Goal: Contribute content: Add original content to the website for others to see

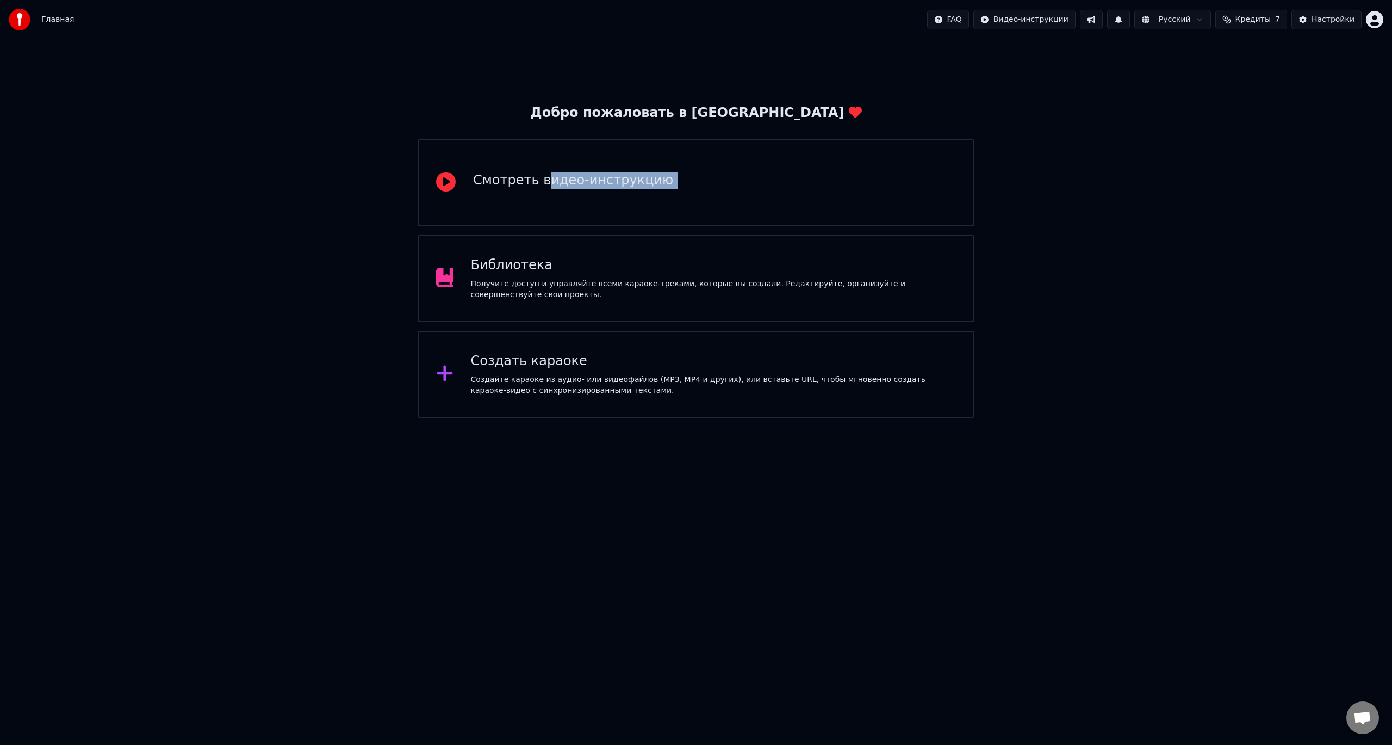
drag, startPoint x: 541, startPoint y: 201, endPoint x: 366, endPoint y: 235, distance: 178.5
click at [366, 235] on div "Добро пожаловать в Youka Смотреть видео-инструкцию Библиотека Получите доступ и…" at bounding box center [696, 228] width 1392 height 379
click at [519, 294] on div "Получите доступ и управляйте всеми караоке-треками, которые вы создали. Редакти…" at bounding box center [714, 289] width 486 height 22
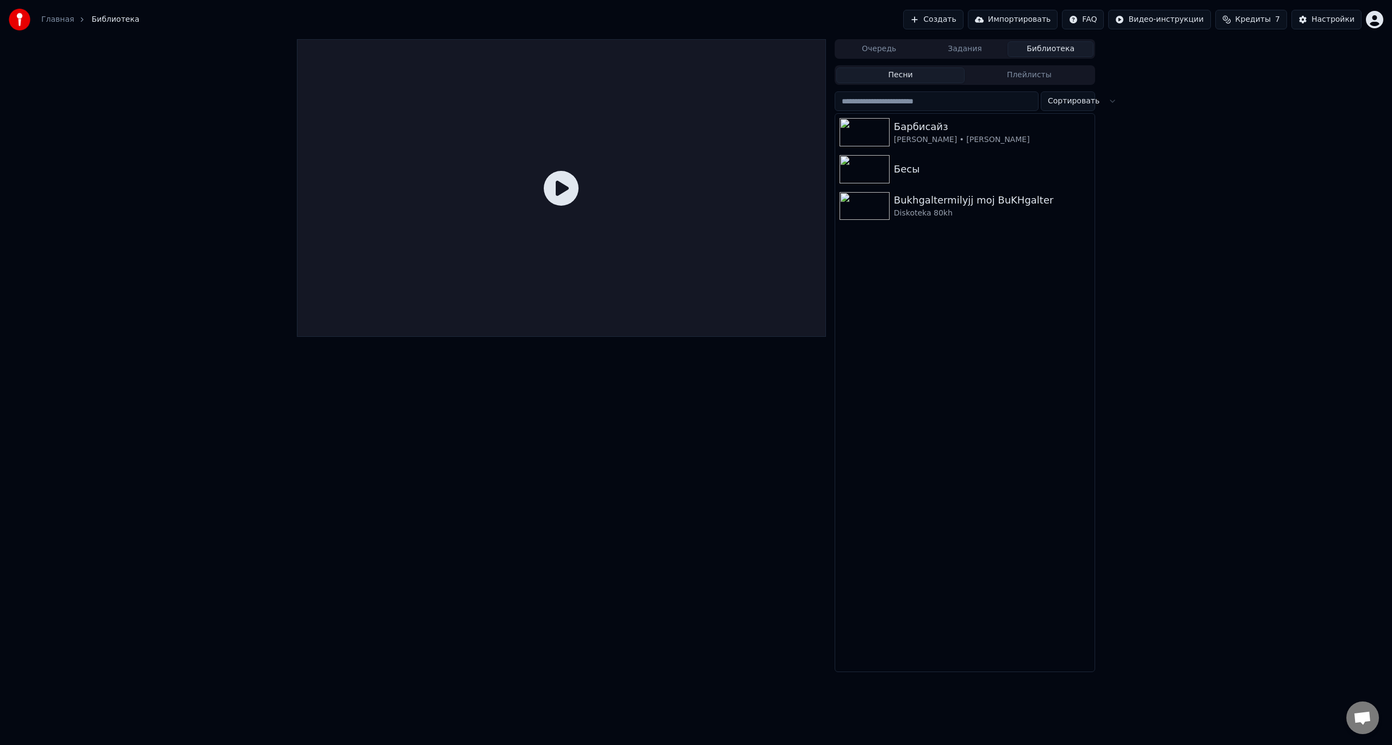
click at [939, 12] on button "Создать" at bounding box center [933, 20] width 60 height 20
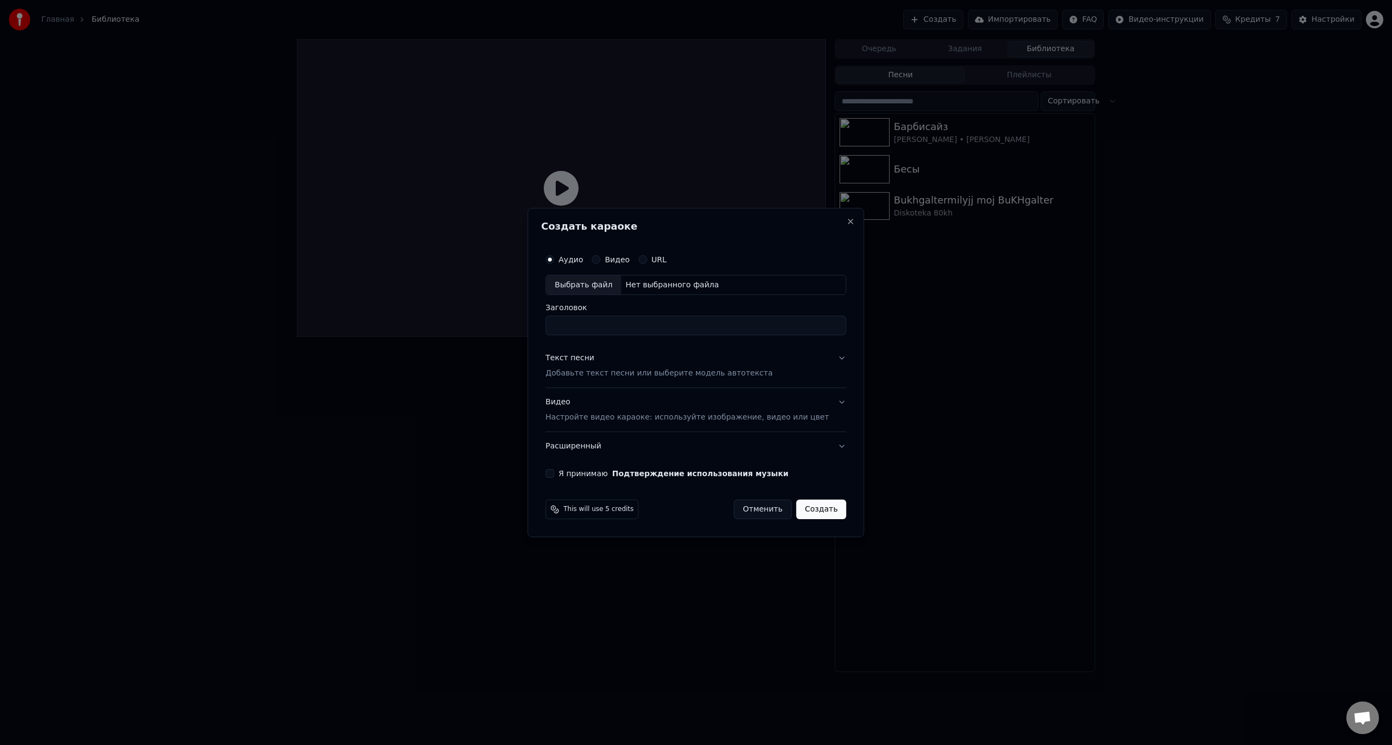
click at [598, 287] on div "Выбрать файл" at bounding box center [583, 285] width 75 height 20
type input "**********"
click at [827, 363] on button "Текст песни Добавьте текст песни или выберите модель автотекста" at bounding box center [695, 366] width 301 height 44
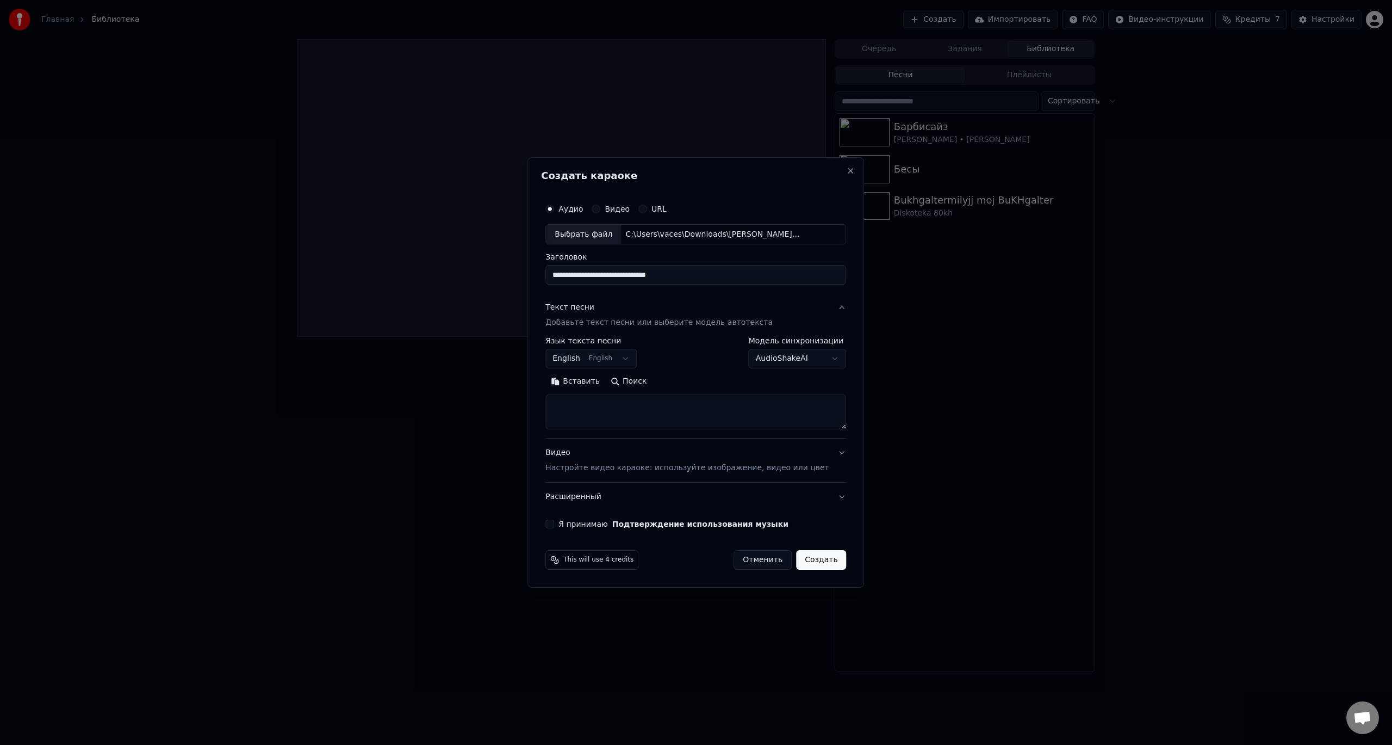
click at [676, 406] on textarea at bounding box center [695, 412] width 301 height 35
paste textarea "**********"
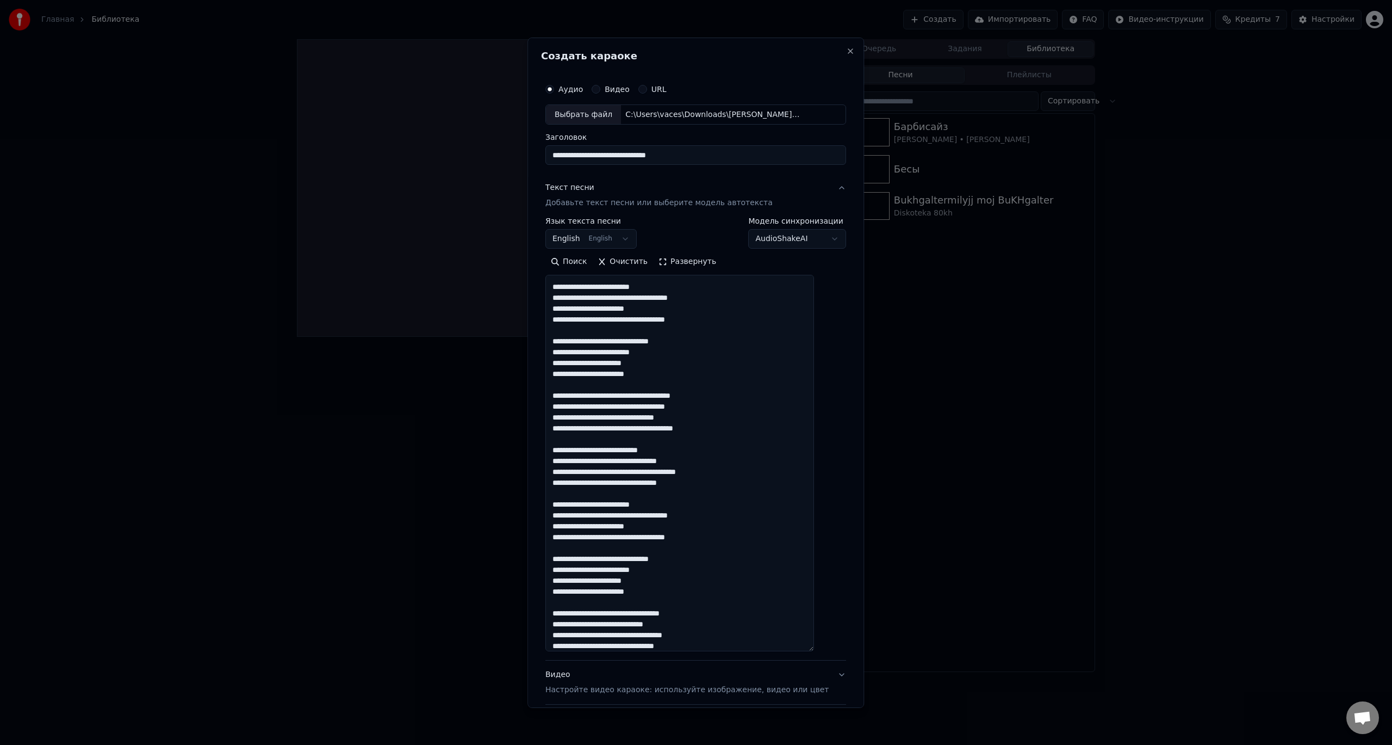
scroll to position [160, 0]
drag, startPoint x: 824, startPoint y: 426, endPoint x: 855, endPoint y: 643, distance: 219.1
click at [870, 654] on body "**********" at bounding box center [696, 372] width 1392 height 745
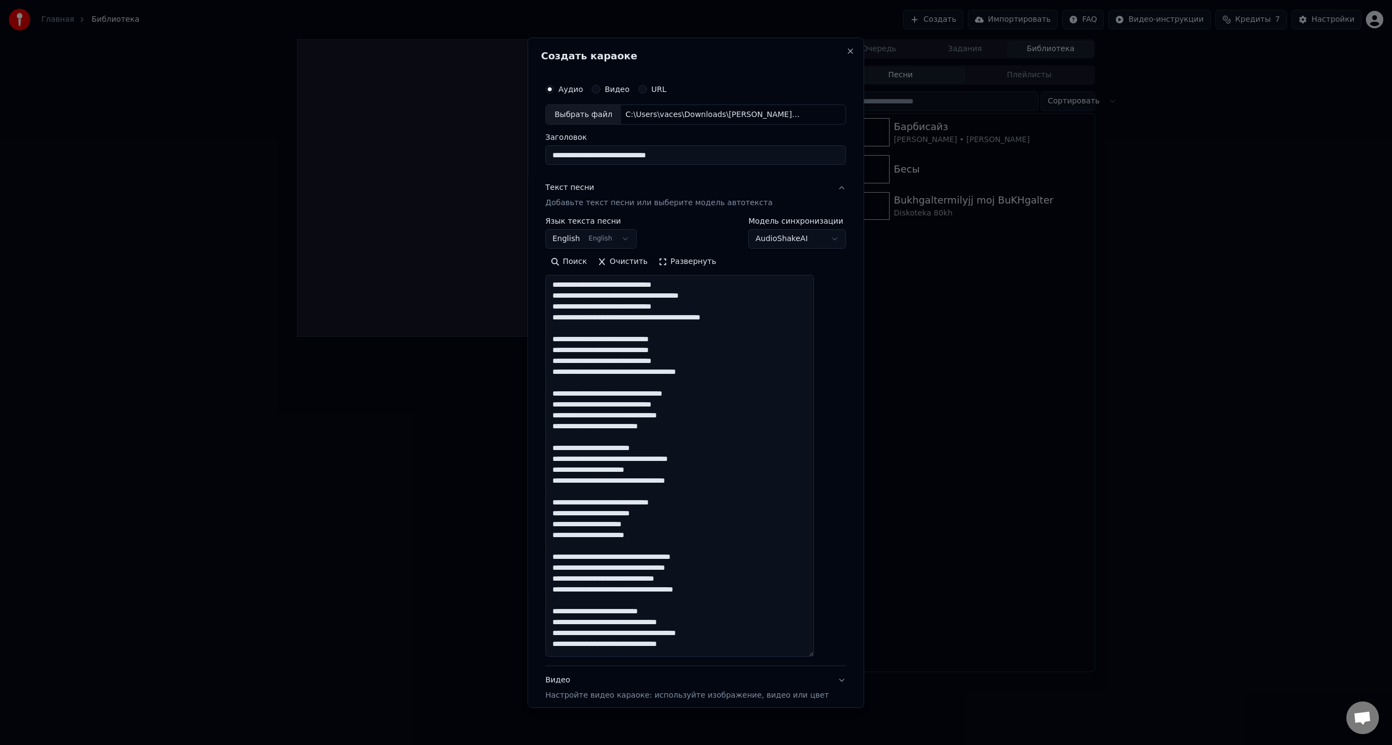
click at [682, 285] on textarea at bounding box center [679, 466] width 269 height 382
drag, startPoint x: 679, startPoint y: 285, endPoint x: 702, endPoint y: 285, distance: 22.3
click at [702, 285] on textarea at bounding box center [679, 466] width 269 height 382
drag, startPoint x: 658, startPoint y: 307, endPoint x: 707, endPoint y: 308, distance: 49.0
click at [707, 308] on textarea at bounding box center [679, 466] width 269 height 382
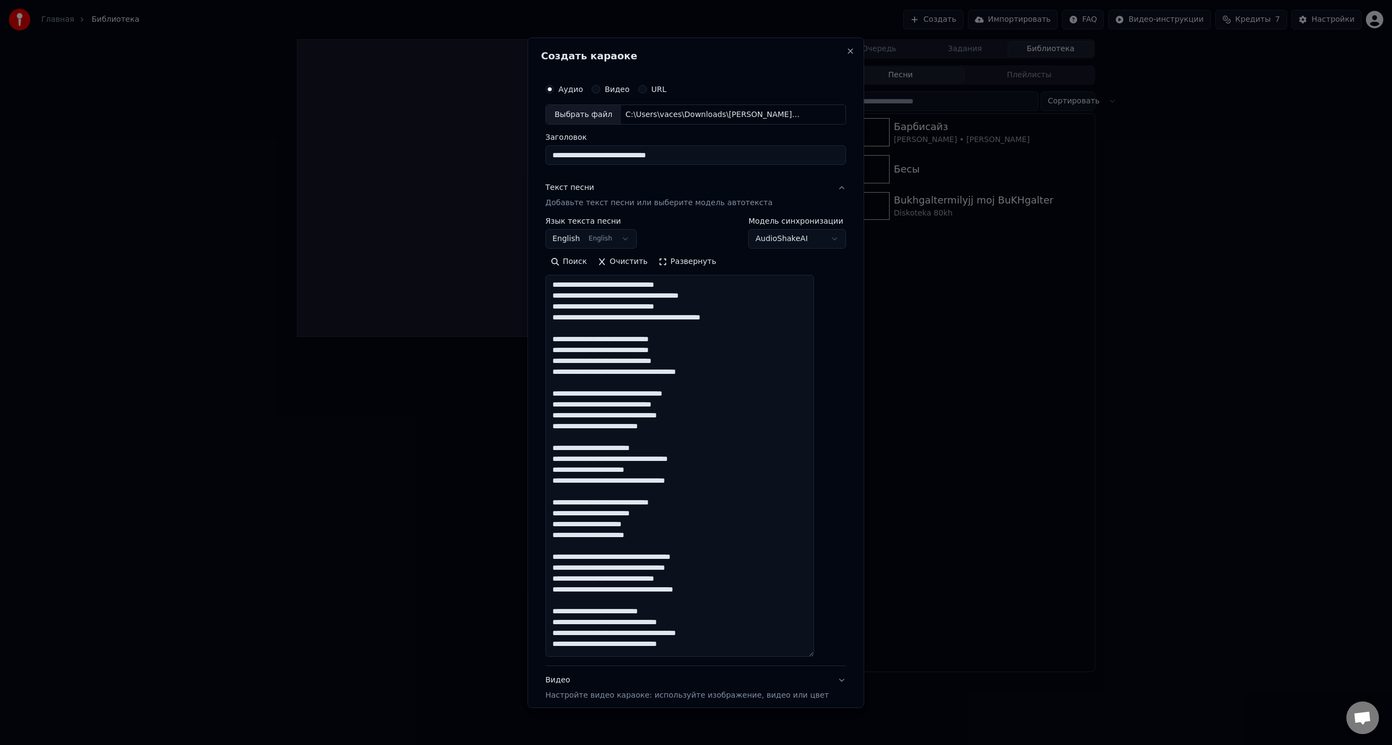
drag, startPoint x: 616, startPoint y: 318, endPoint x: 675, endPoint y: 319, distance: 58.7
click at [675, 319] on textarea at bounding box center [679, 466] width 269 height 382
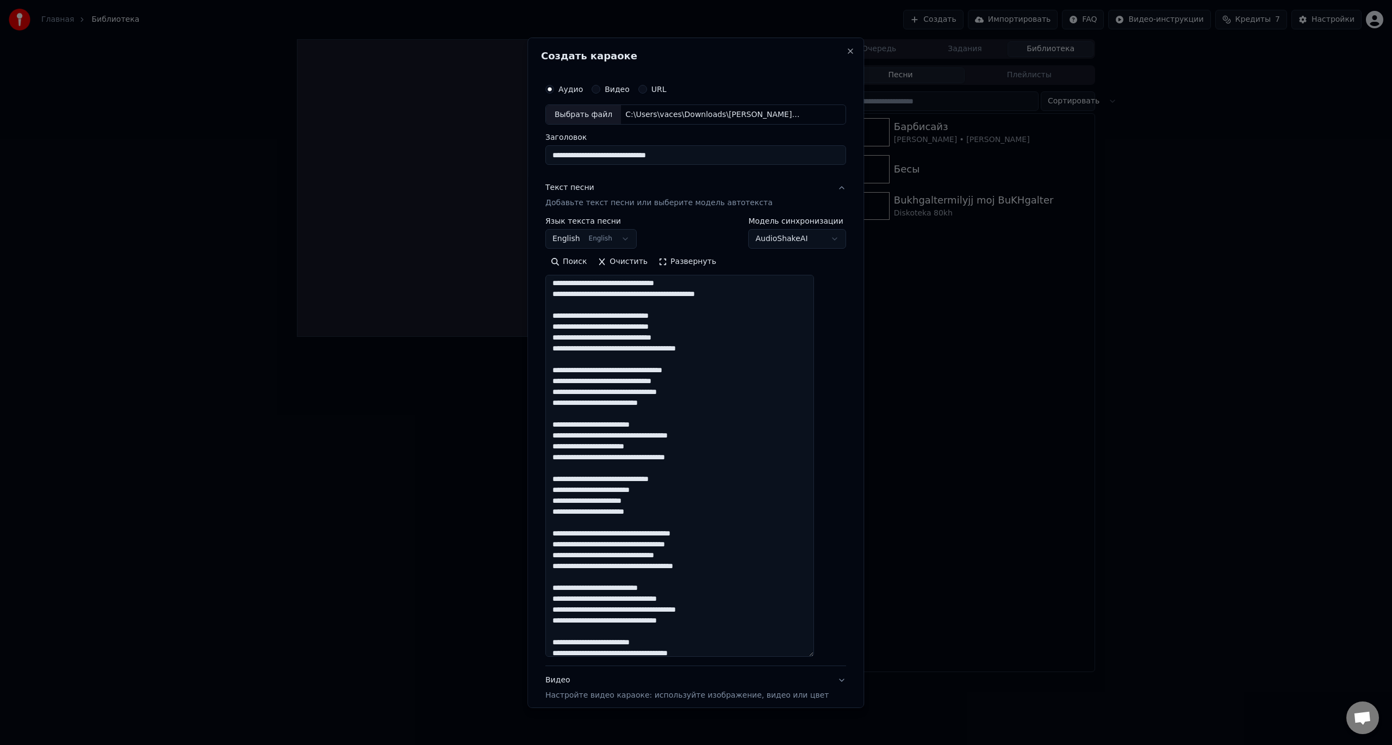
scroll to position [54, 0]
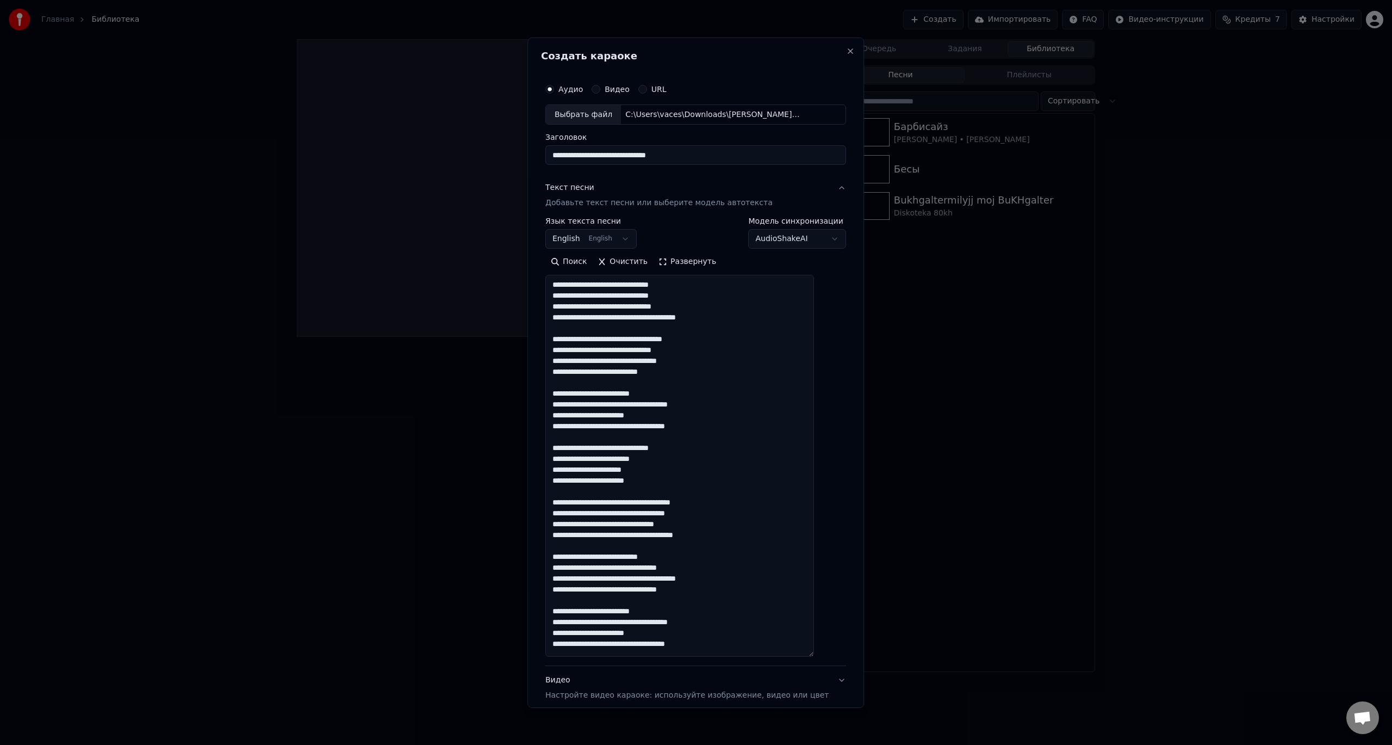
drag, startPoint x: 566, startPoint y: 294, endPoint x: 607, endPoint y: 294, distance: 41.3
click at [607, 294] on textarea at bounding box center [679, 466] width 269 height 382
click at [623, 318] on textarea at bounding box center [679, 466] width 269 height 382
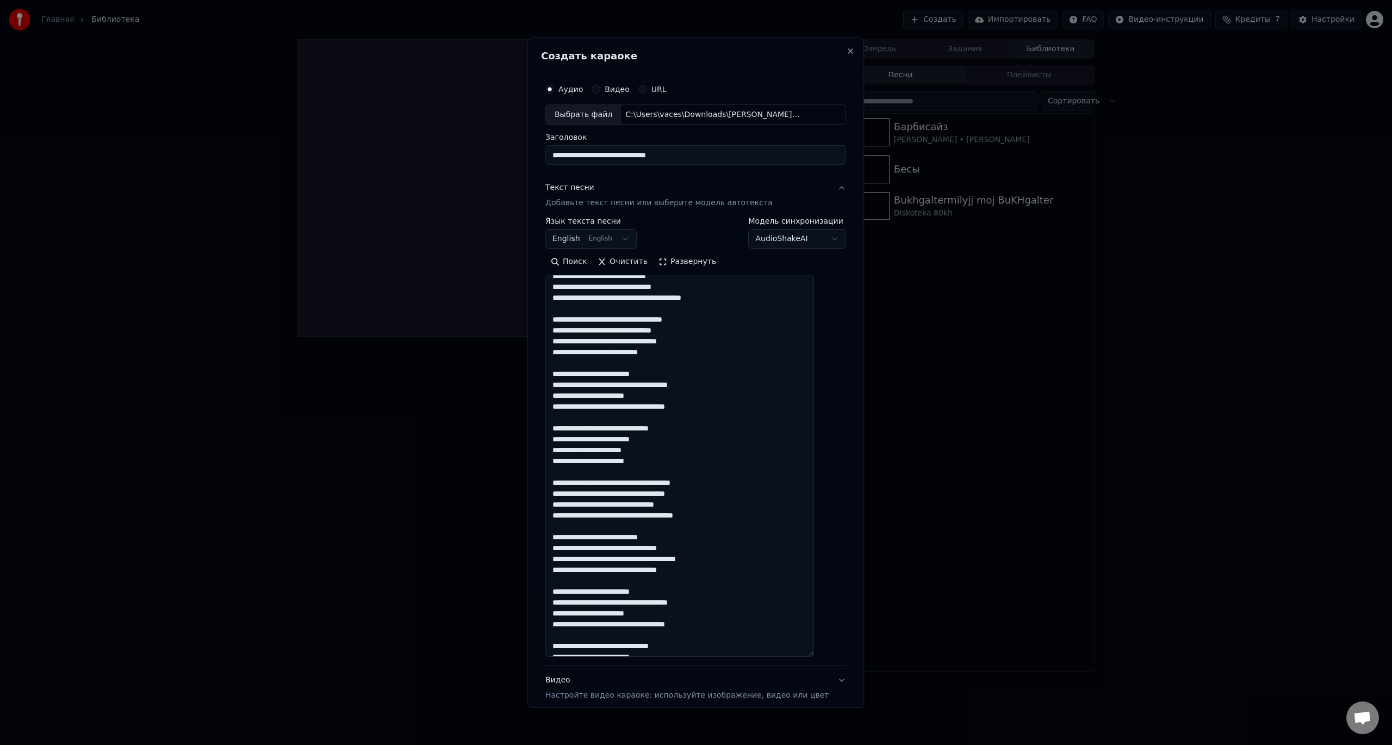
scroll to position [109, 0]
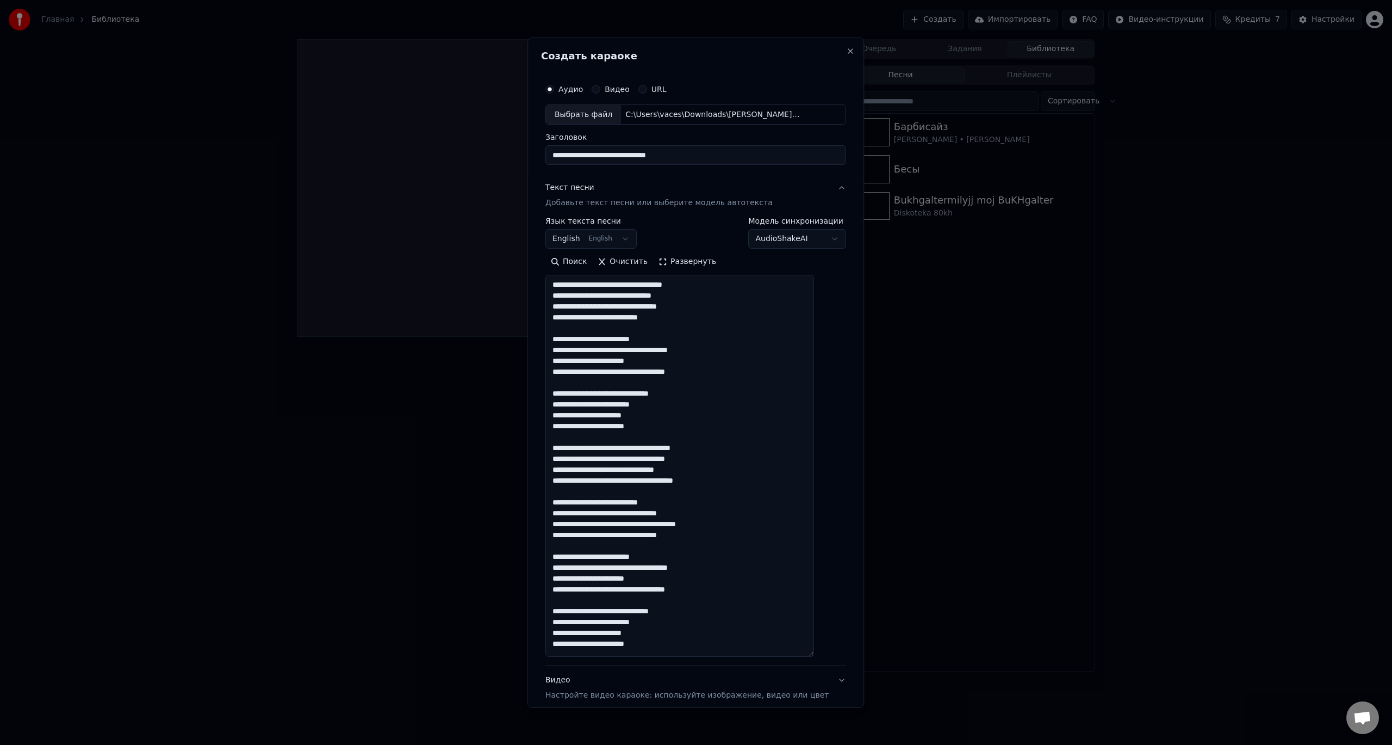
click at [640, 284] on textarea at bounding box center [679, 466] width 269 height 382
drag, startPoint x: 622, startPoint y: 317, endPoint x: 686, endPoint y: 318, distance: 63.6
click at [686, 318] on textarea at bounding box center [679, 466] width 269 height 382
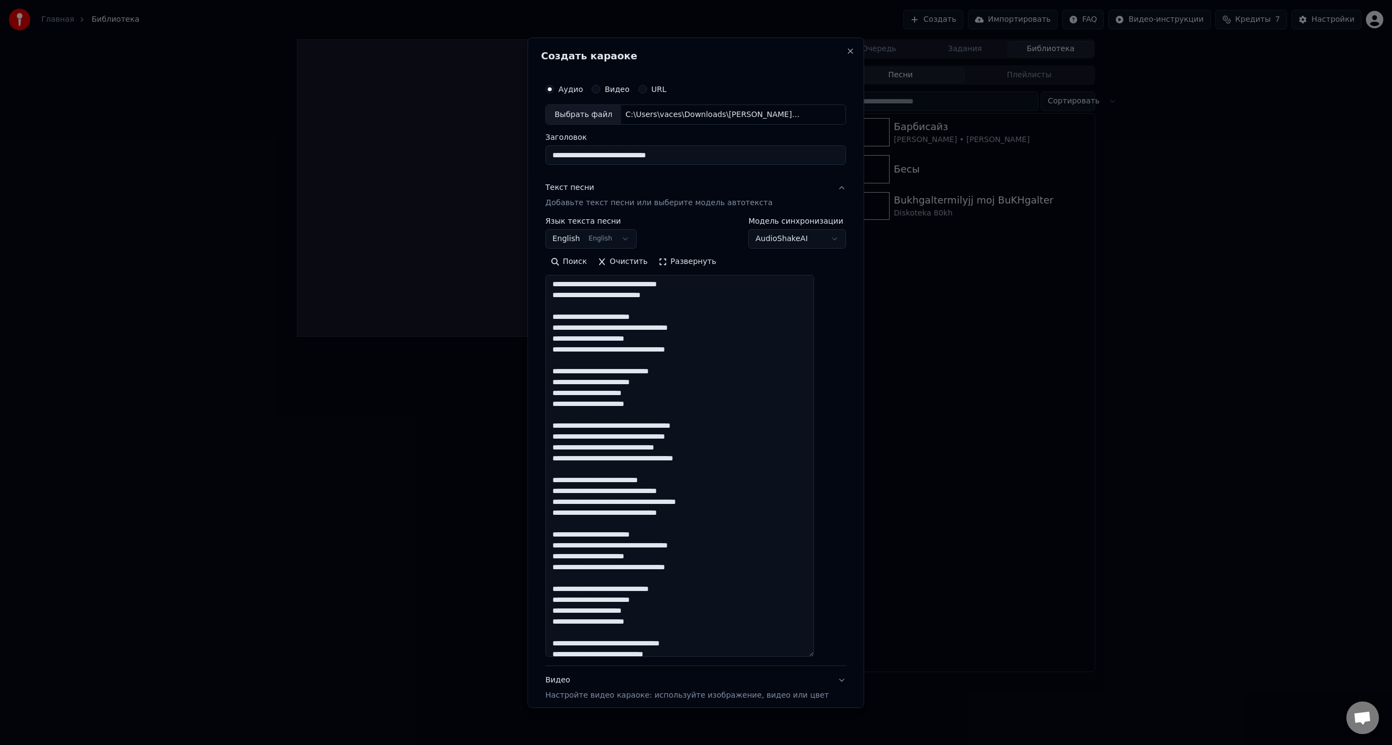
scroll to position [160, 0]
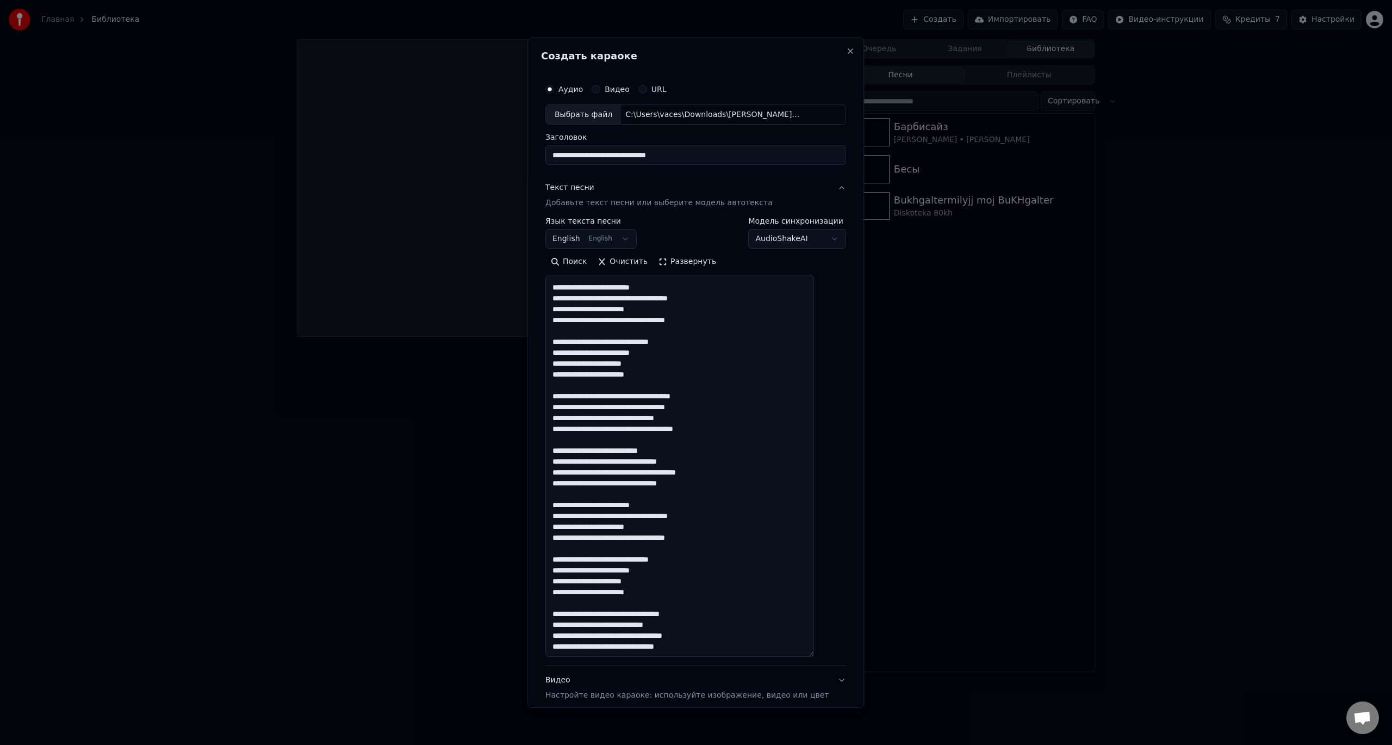
drag, startPoint x: 655, startPoint y: 298, endPoint x: 724, endPoint y: 298, distance: 69.6
click at [724, 298] on textarea at bounding box center [679, 466] width 269 height 382
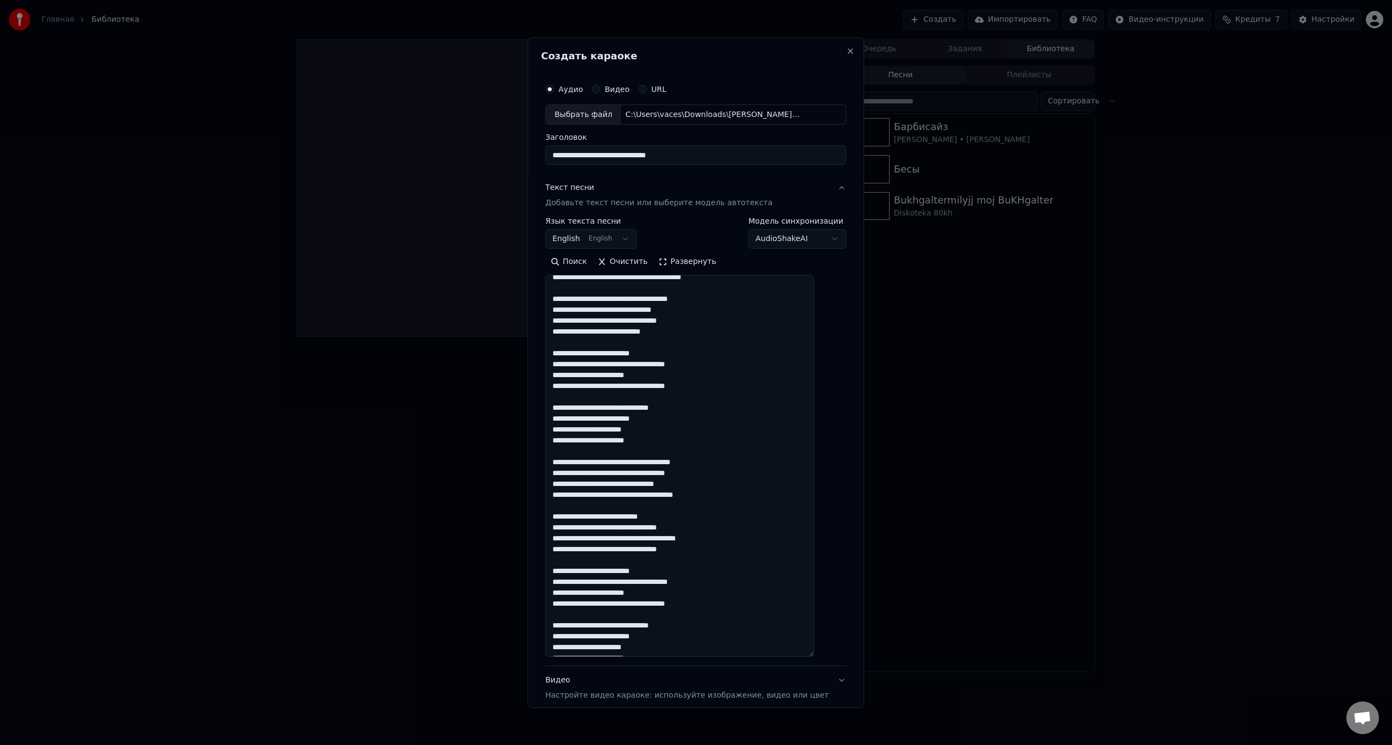
scroll to position [109, 0]
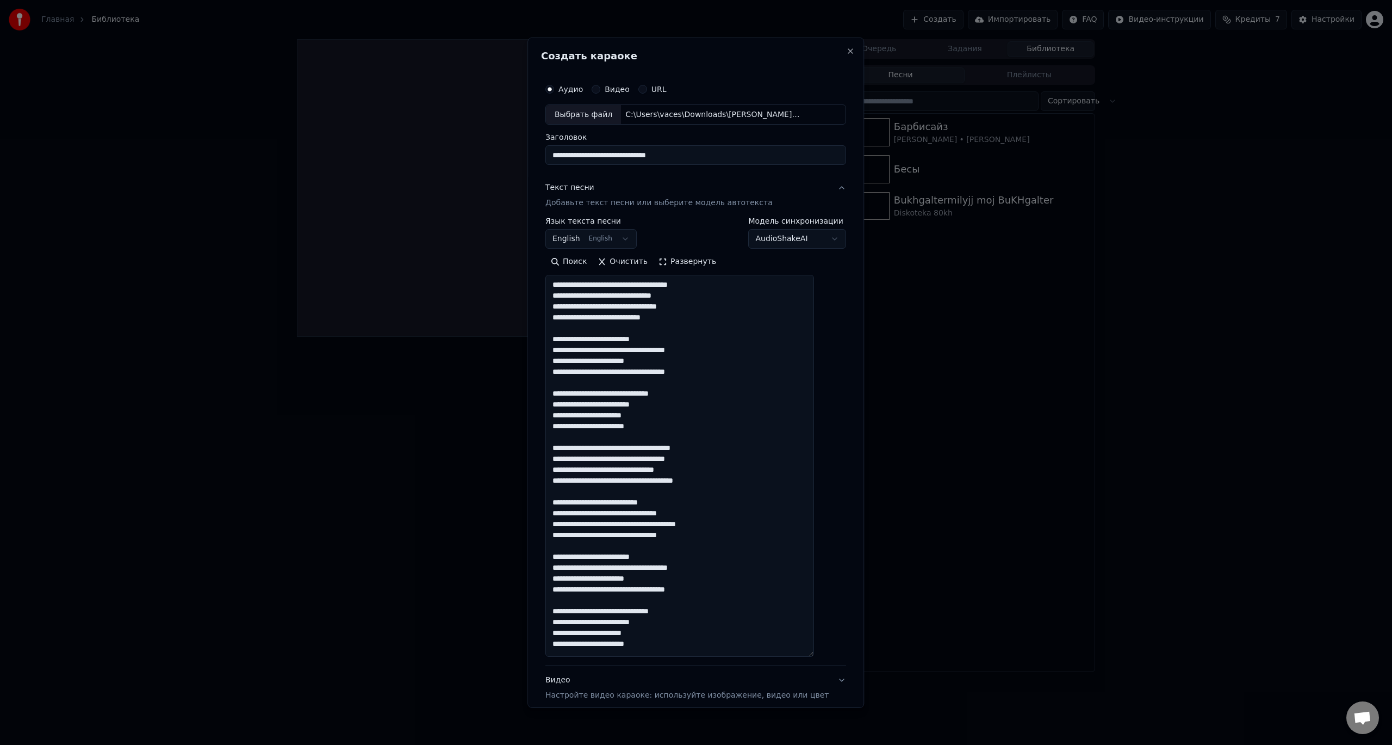
click at [668, 407] on textarea at bounding box center [679, 466] width 269 height 382
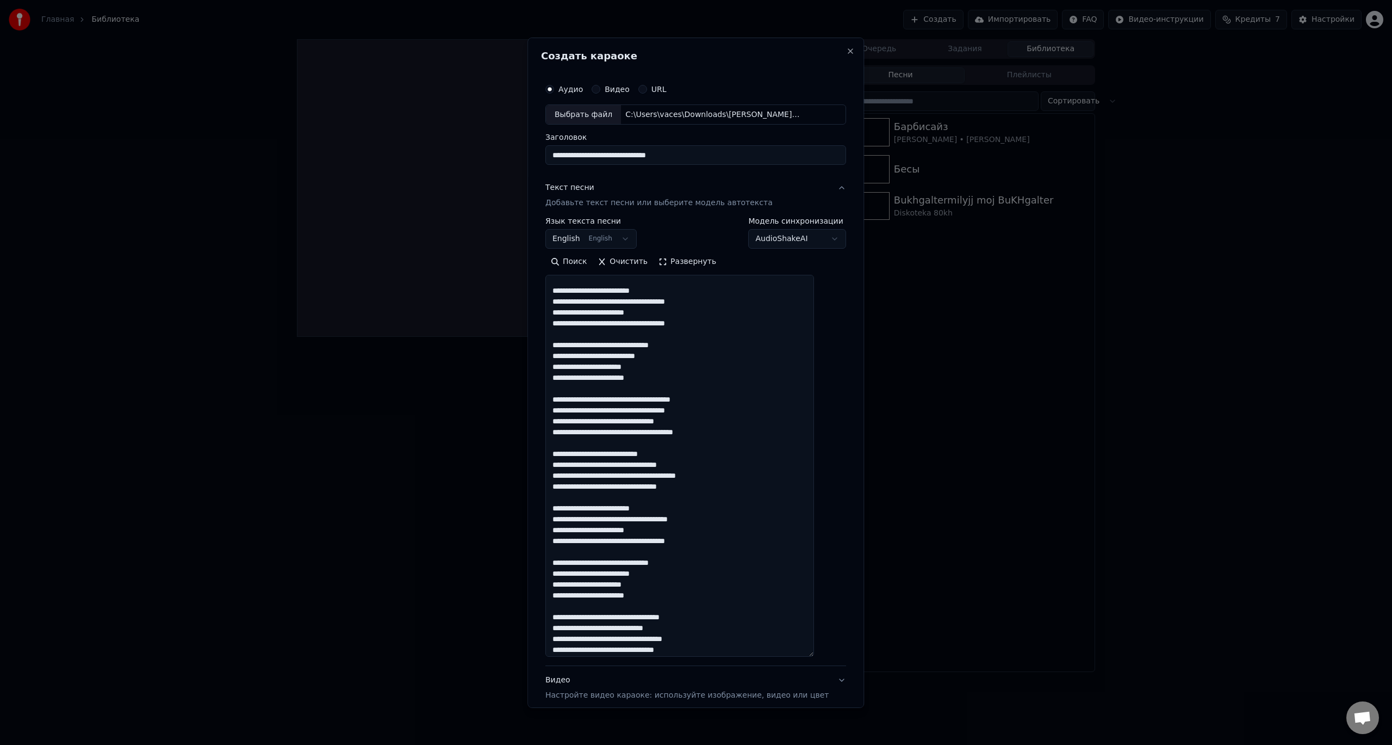
scroll to position [160, 0]
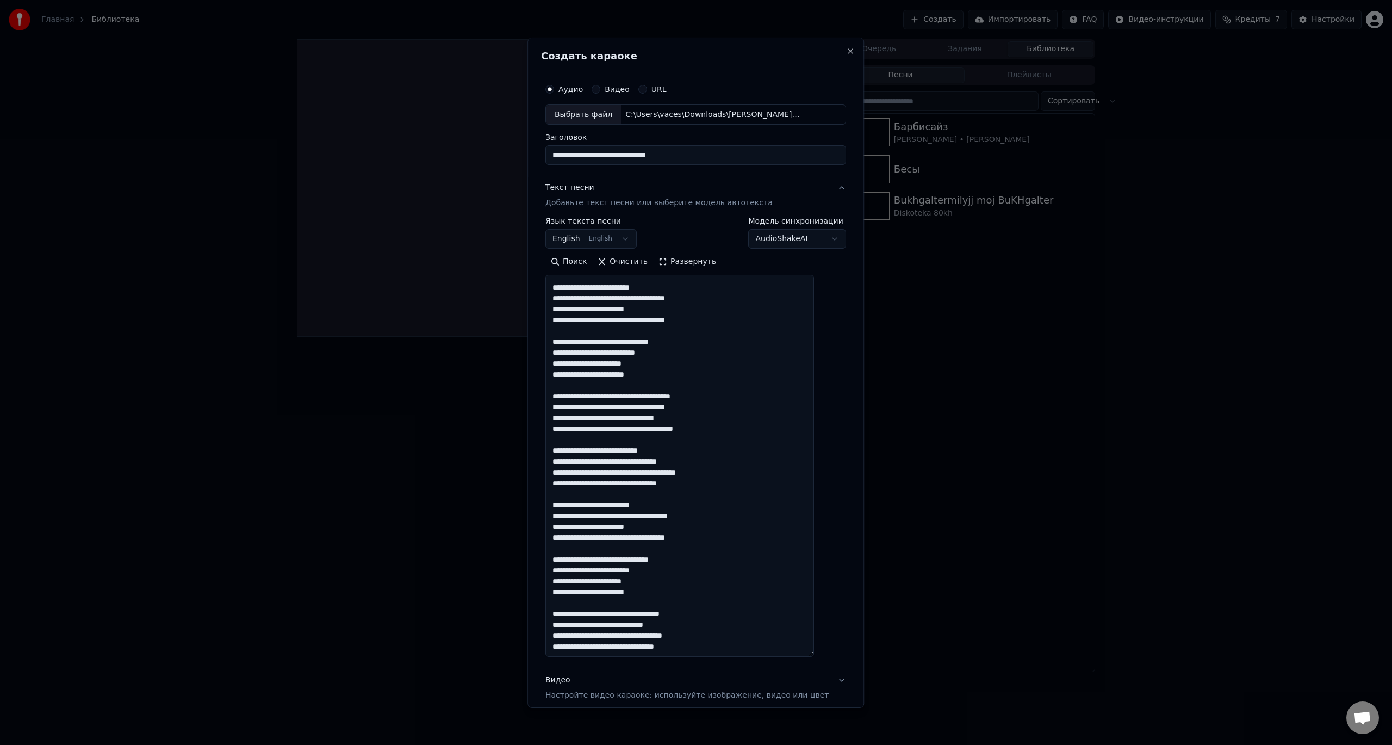
drag, startPoint x: 576, startPoint y: 394, endPoint x: 631, endPoint y: 391, distance: 54.5
click at [631, 391] on textarea at bounding box center [679, 466] width 269 height 382
click at [636, 418] on textarea at bounding box center [679, 466] width 269 height 382
click at [692, 448] on textarea at bounding box center [679, 466] width 269 height 382
click at [665, 449] on textarea at bounding box center [679, 466] width 269 height 382
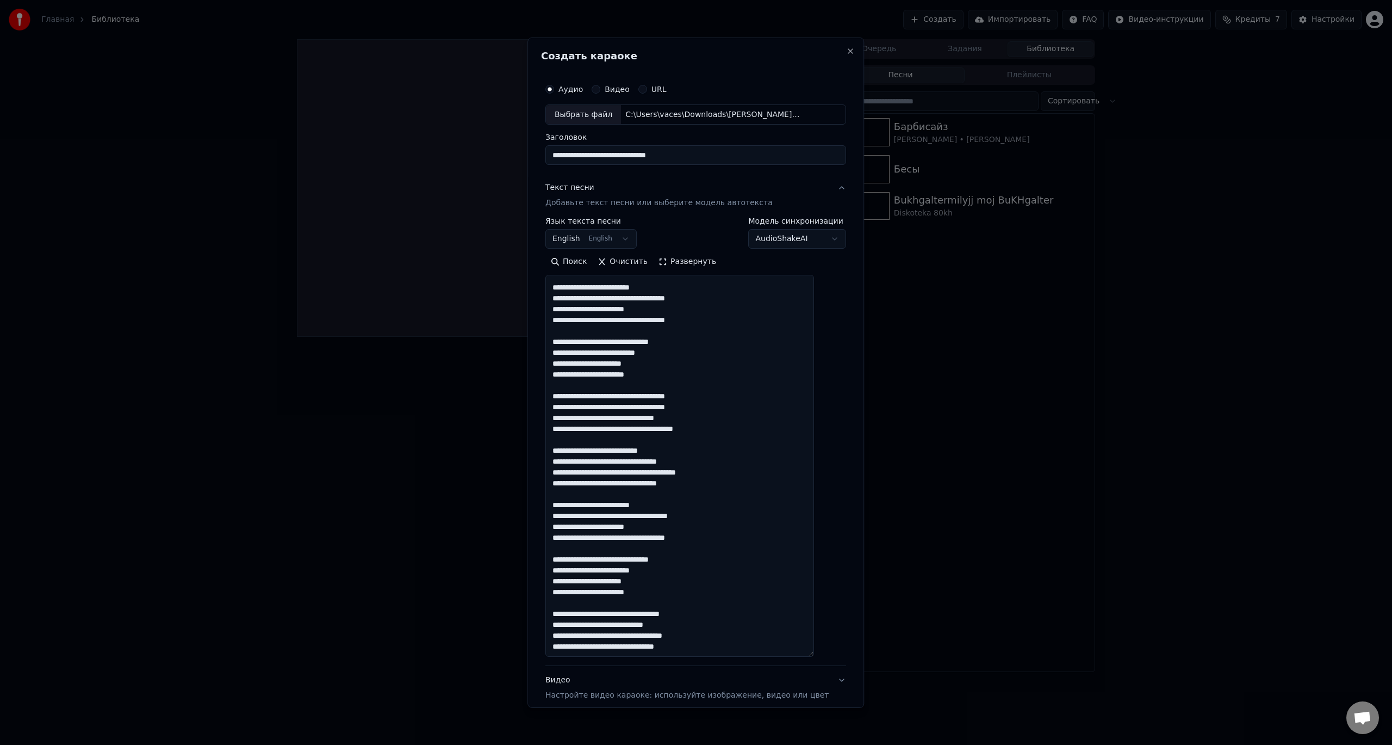
click at [665, 449] on textarea at bounding box center [679, 466] width 269 height 382
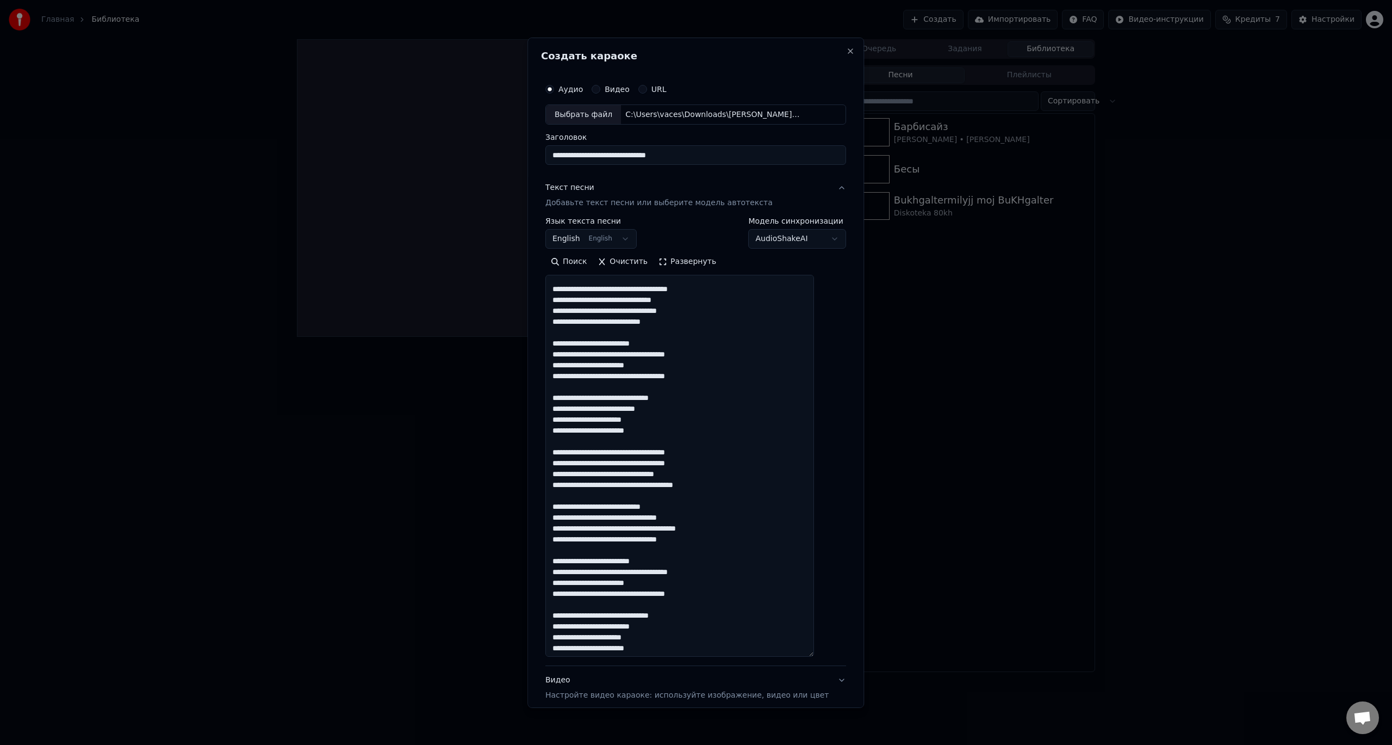
scroll to position [106, 0]
drag, startPoint x: 625, startPoint y: 396, endPoint x: 688, endPoint y: 398, distance: 63.1
click at [688, 398] on textarea at bounding box center [679, 466] width 269 height 382
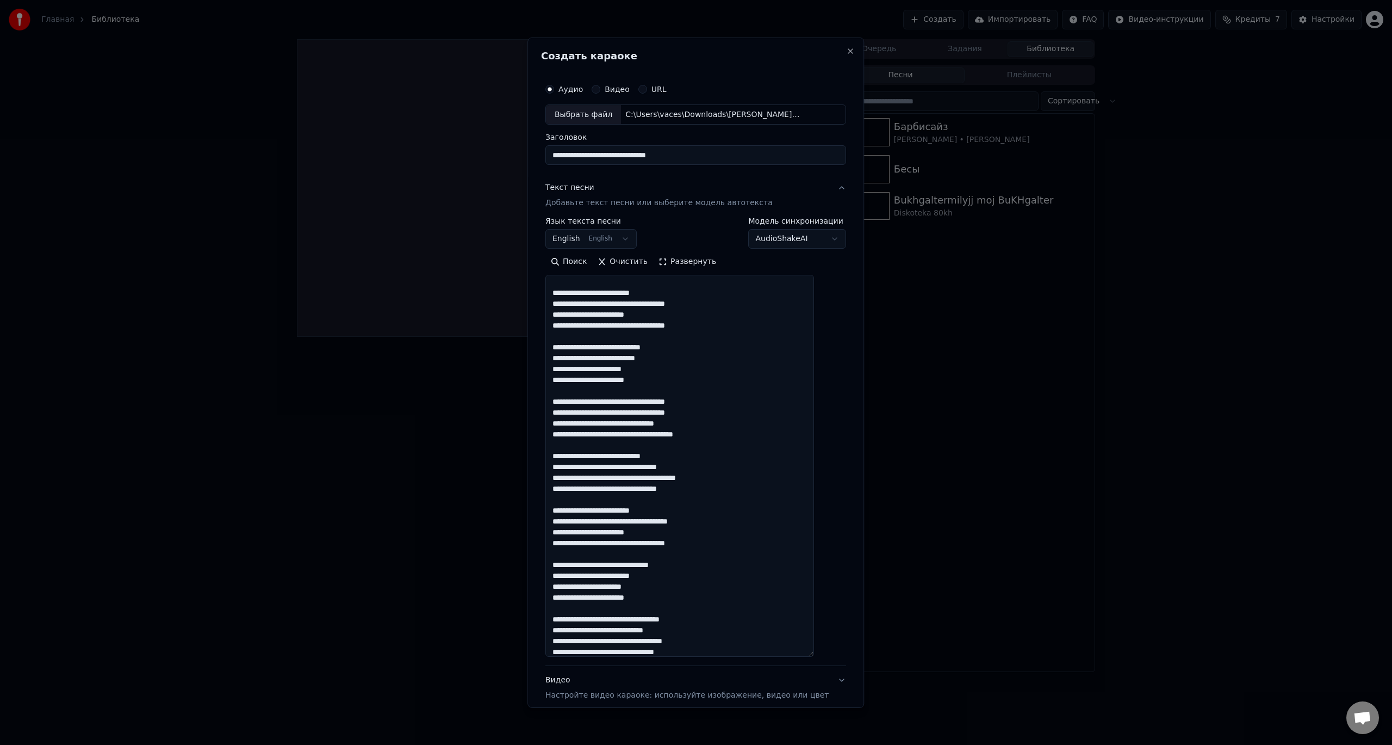
scroll to position [160, 0]
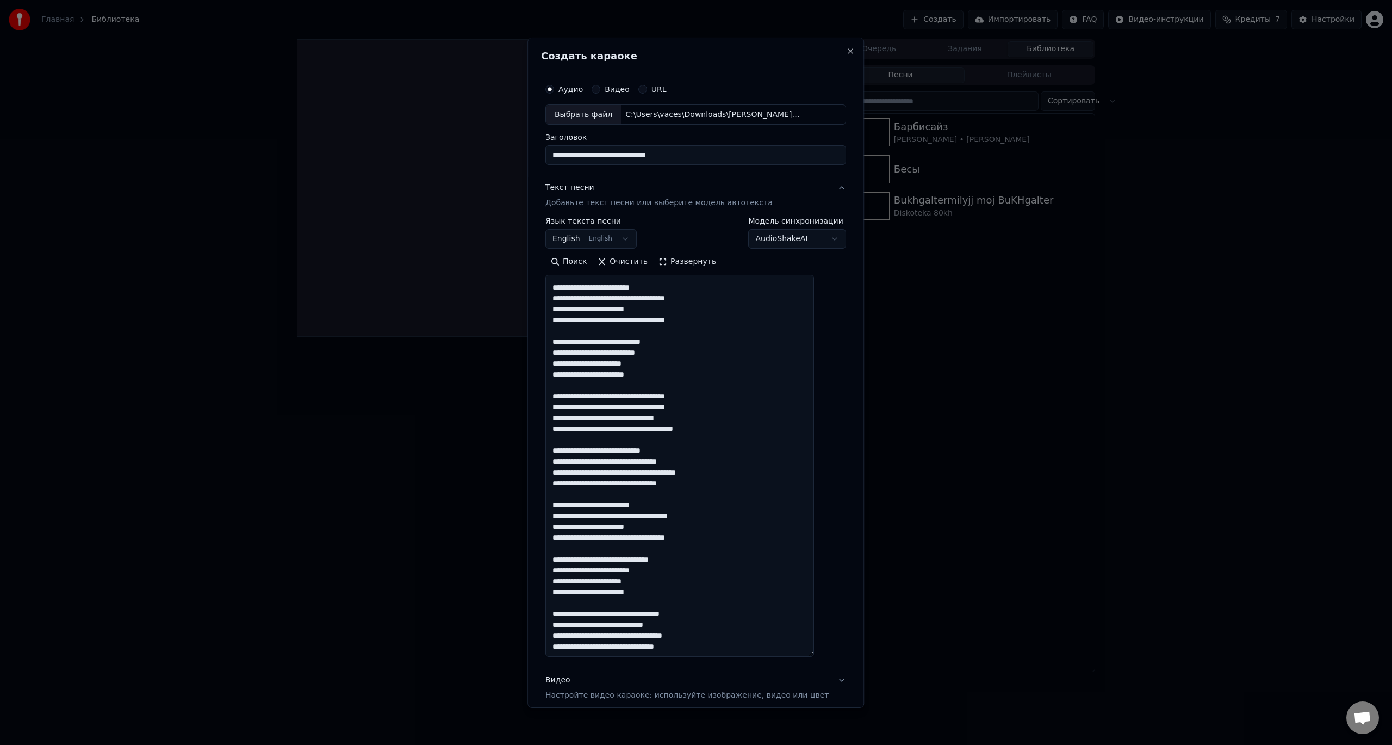
drag, startPoint x: 571, startPoint y: 647, endPoint x: 709, endPoint y: 651, distance: 137.6
click at [709, 651] on textarea at bounding box center [679, 466] width 269 height 382
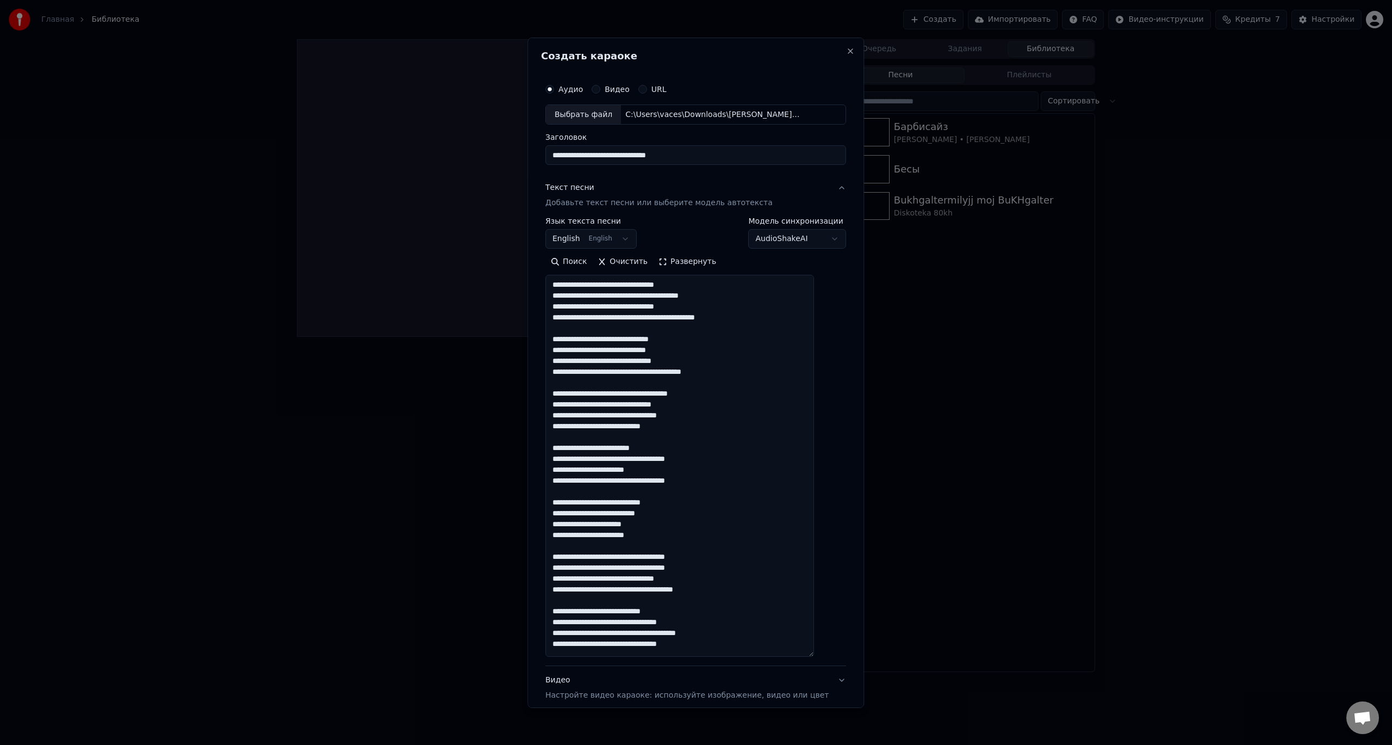
type textarea "**********"
click at [714, 159] on input "**********" at bounding box center [695, 155] width 301 height 20
click at [597, 117] on div "Выбрать файл" at bounding box center [583, 114] width 75 height 20
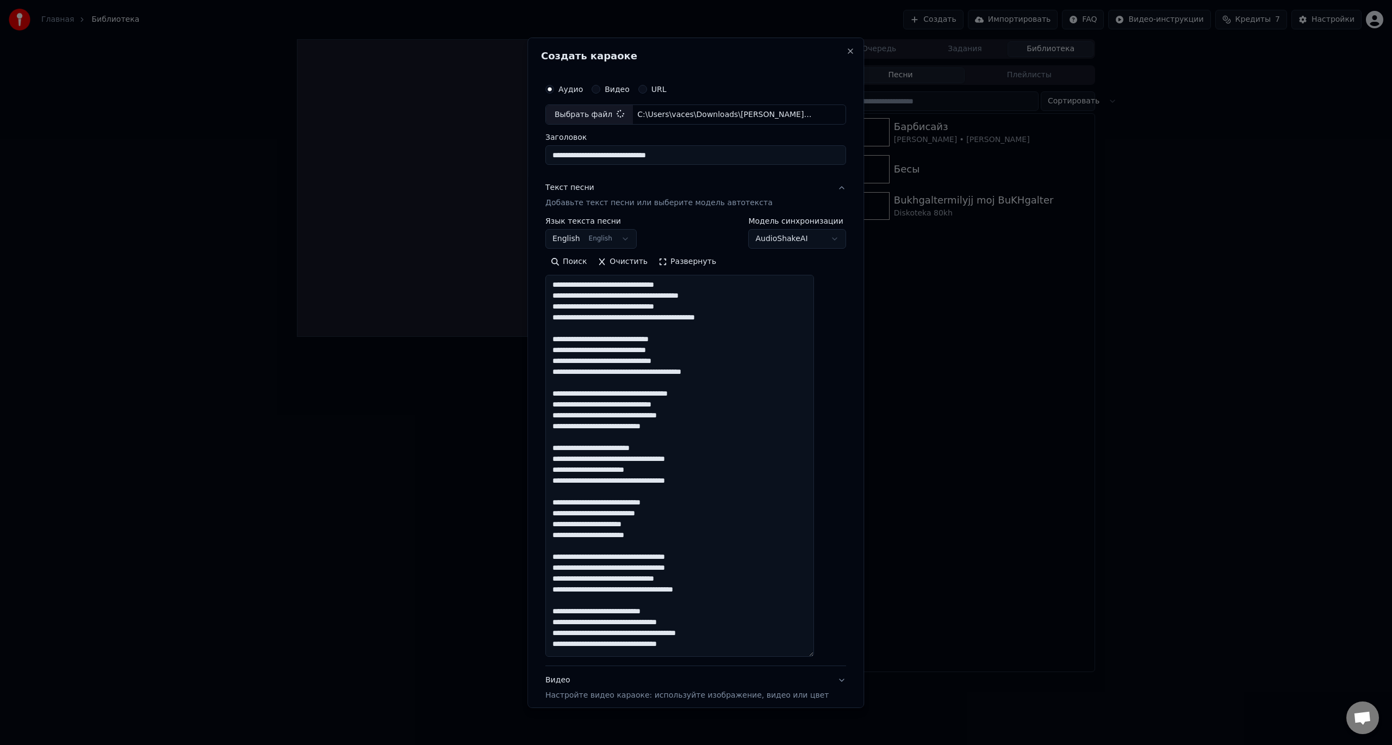
type input "**********"
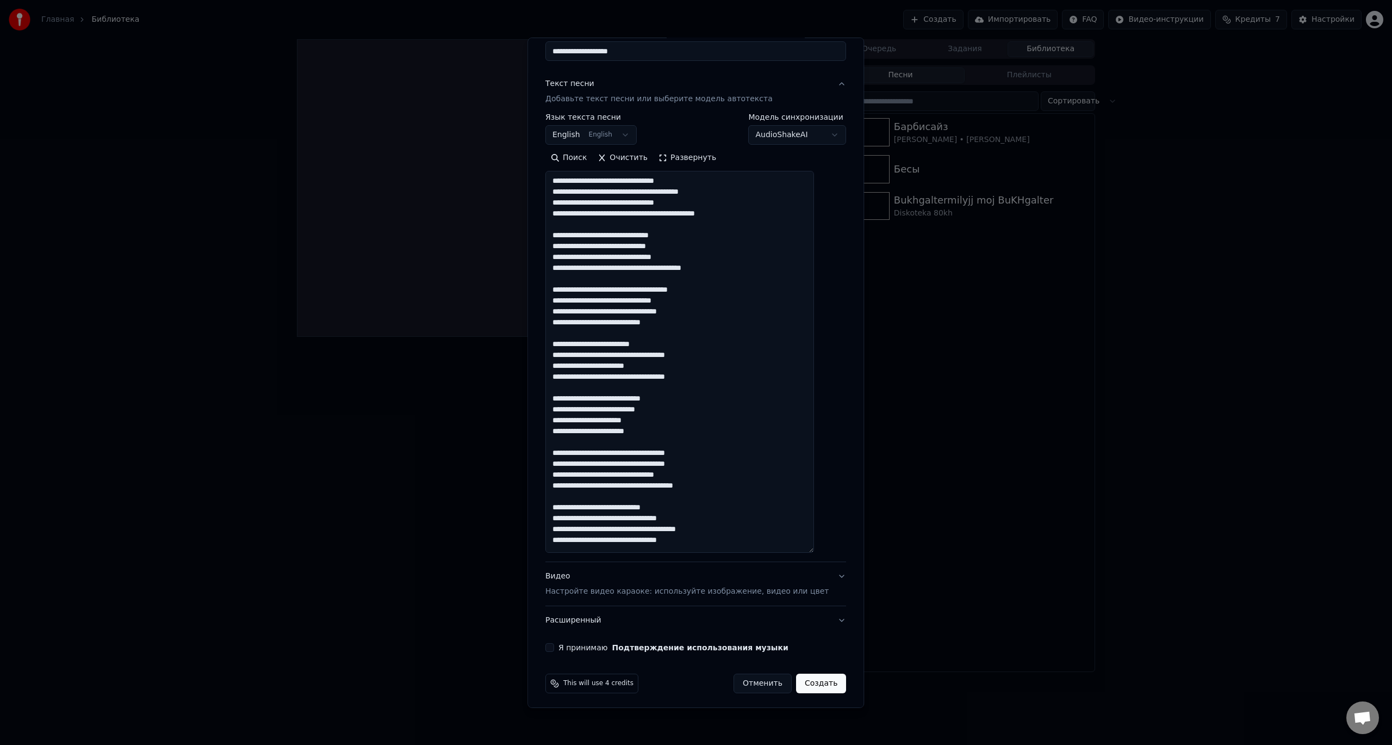
scroll to position [107, 0]
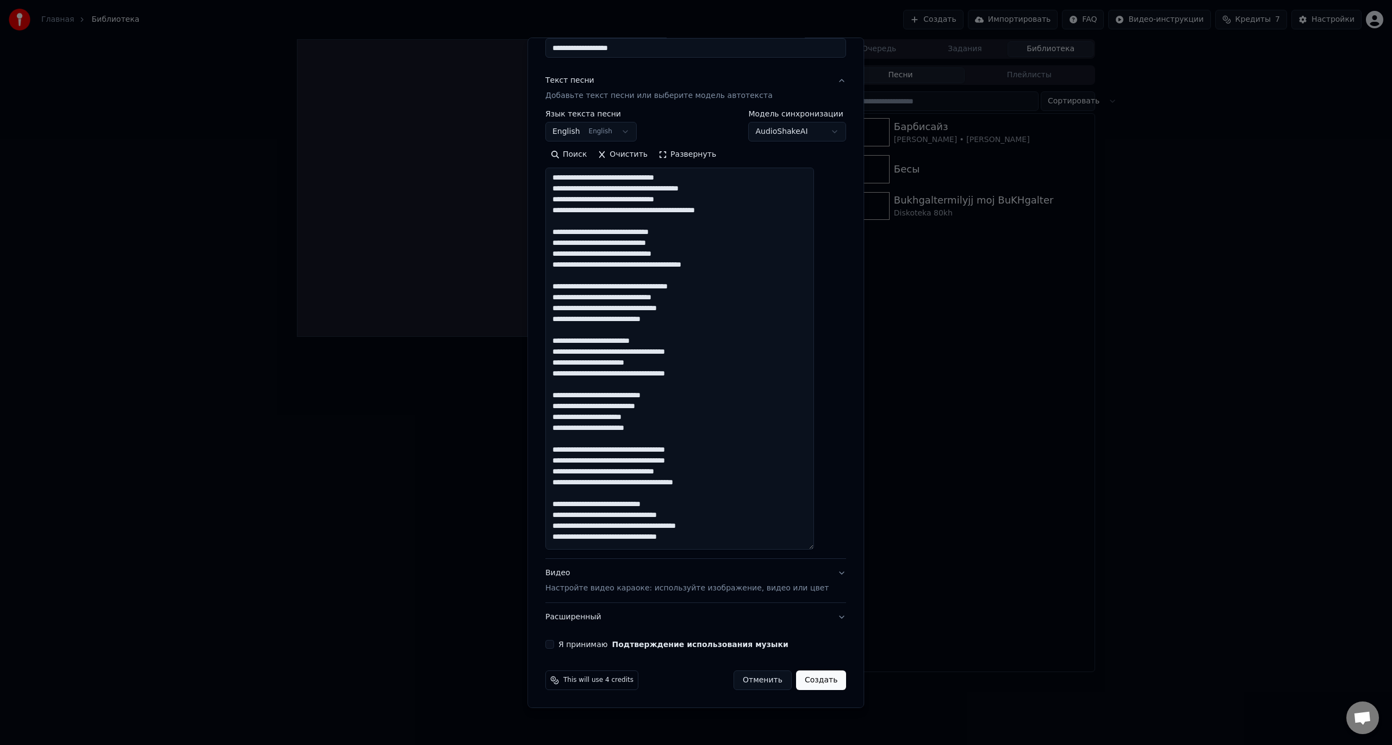
click at [821, 575] on button "Видео Настройте видео караоке: используйте изображение, видео или цвет" at bounding box center [695, 581] width 301 height 44
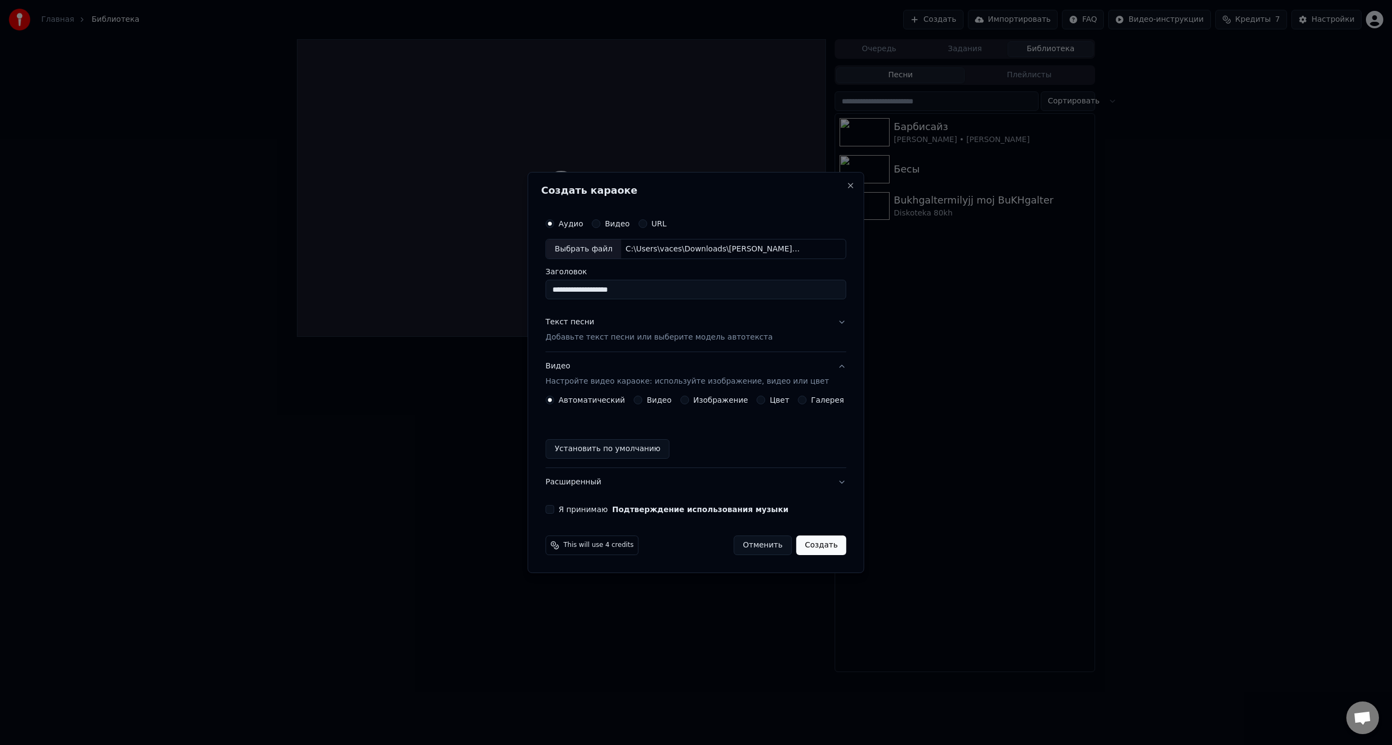
click at [651, 401] on div "Видео" at bounding box center [653, 399] width 38 height 9
click at [642, 402] on button "Видео" at bounding box center [638, 399] width 9 height 9
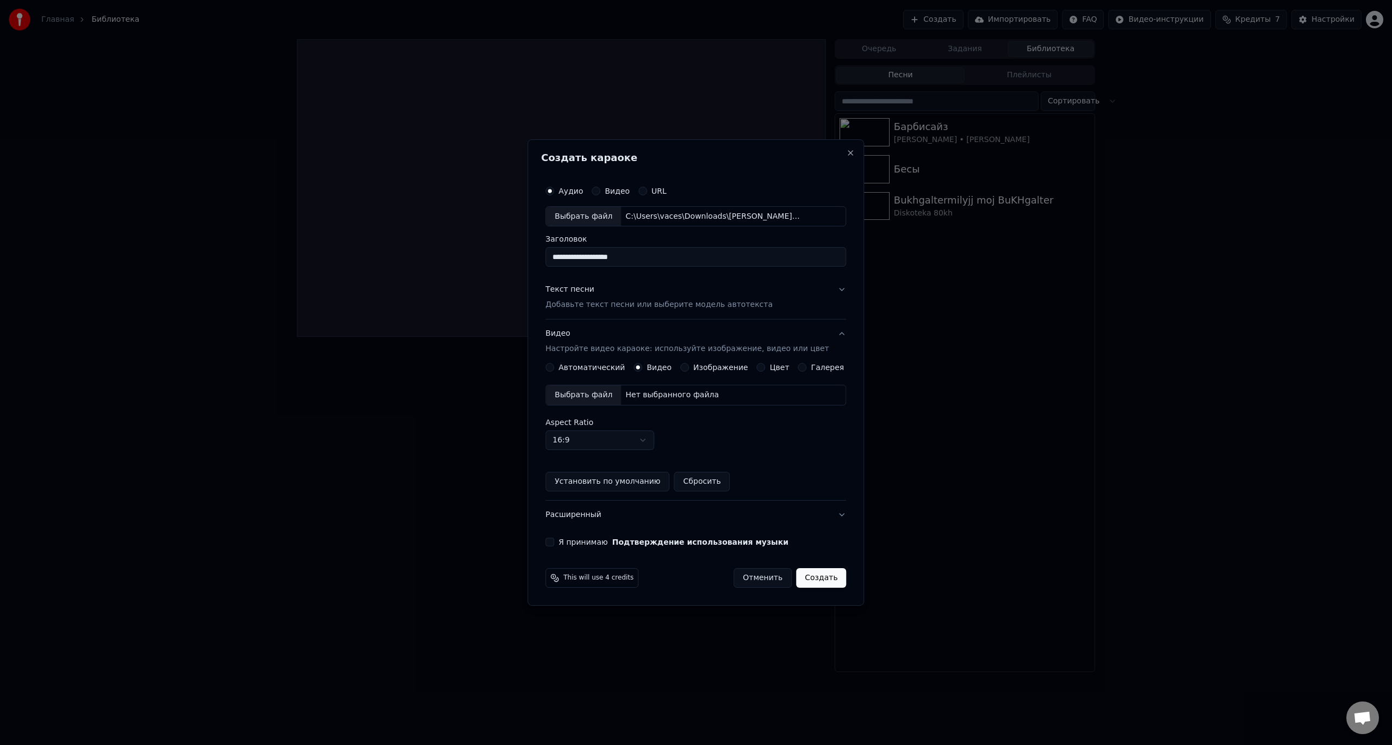
click at [598, 399] on div "Выбрать файл" at bounding box center [583, 395] width 75 height 20
click at [806, 579] on button "Создать" at bounding box center [821, 578] width 50 height 20
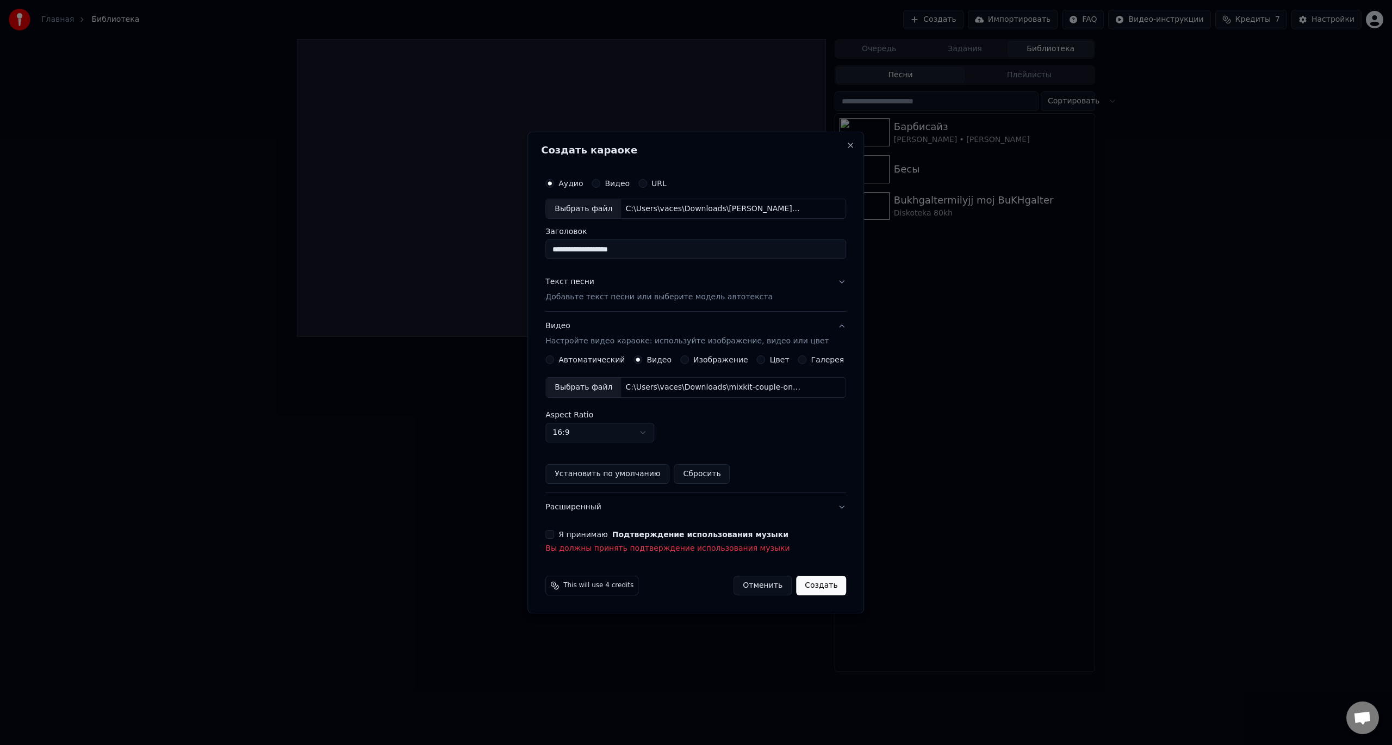
click at [680, 537] on button "Подтверждение использования музыки" at bounding box center [700, 534] width 176 height 8
click at [554, 535] on button "Я принимаю Подтверждение использования музыки" at bounding box center [549, 534] width 9 height 9
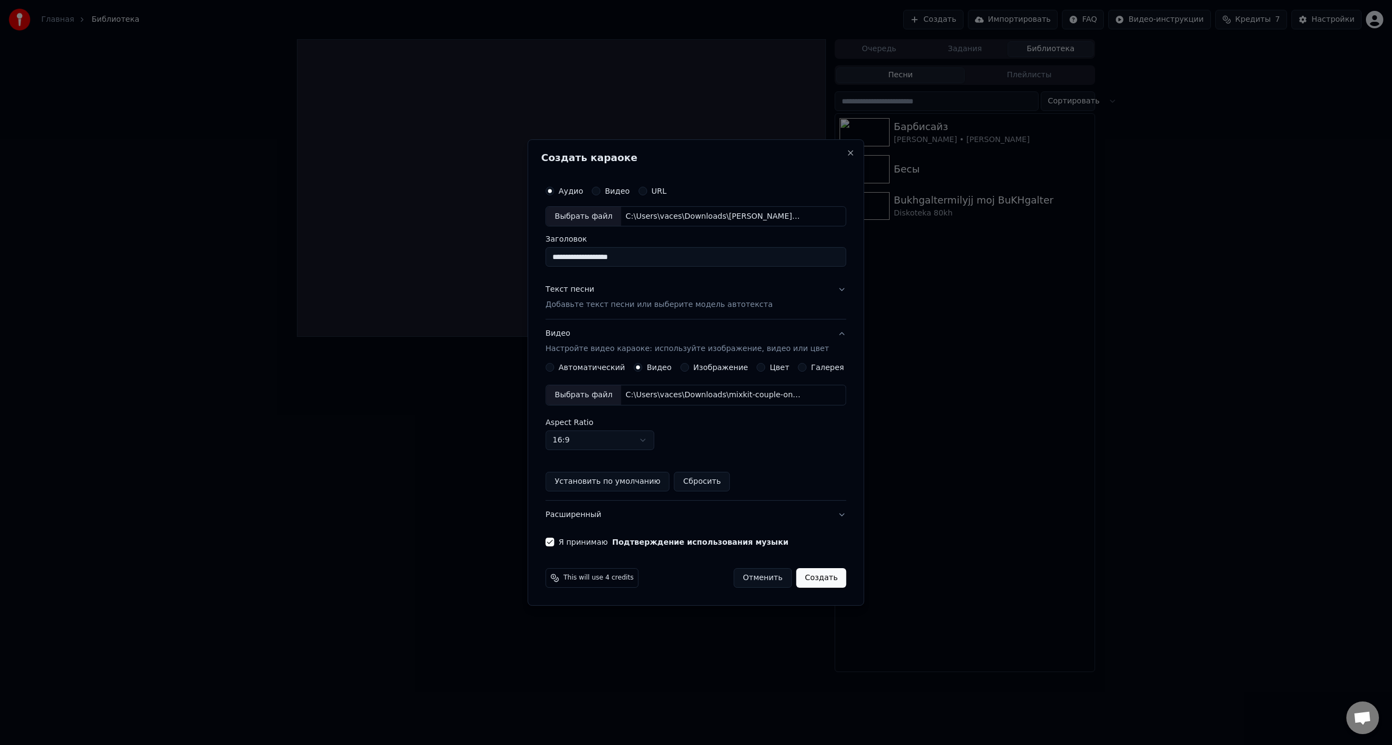
click at [801, 573] on button "Создать" at bounding box center [821, 578] width 50 height 20
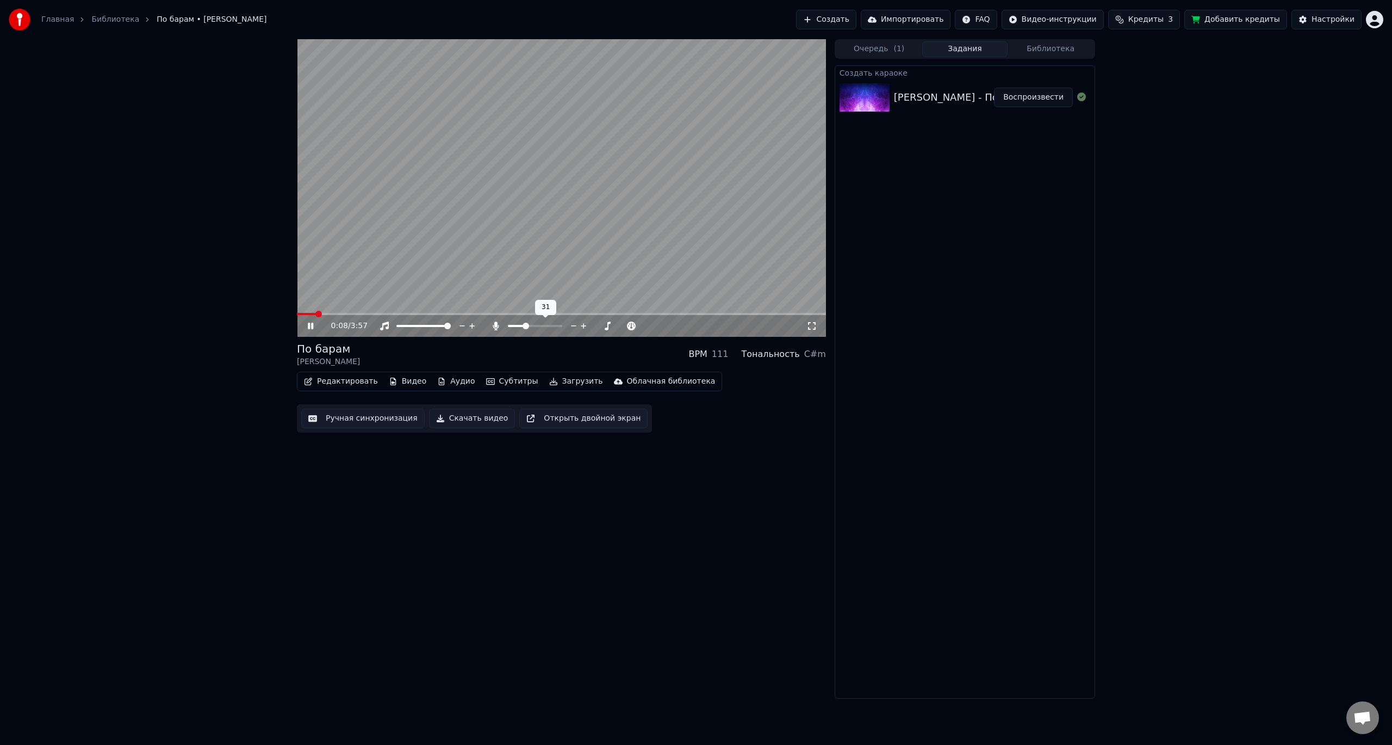
click at [525, 327] on span at bounding box center [526, 325] width 7 height 7
click at [810, 331] on div "0:12 / 3:57" at bounding box center [561, 325] width 520 height 11
click at [813, 328] on icon at bounding box center [812, 325] width 11 height 9
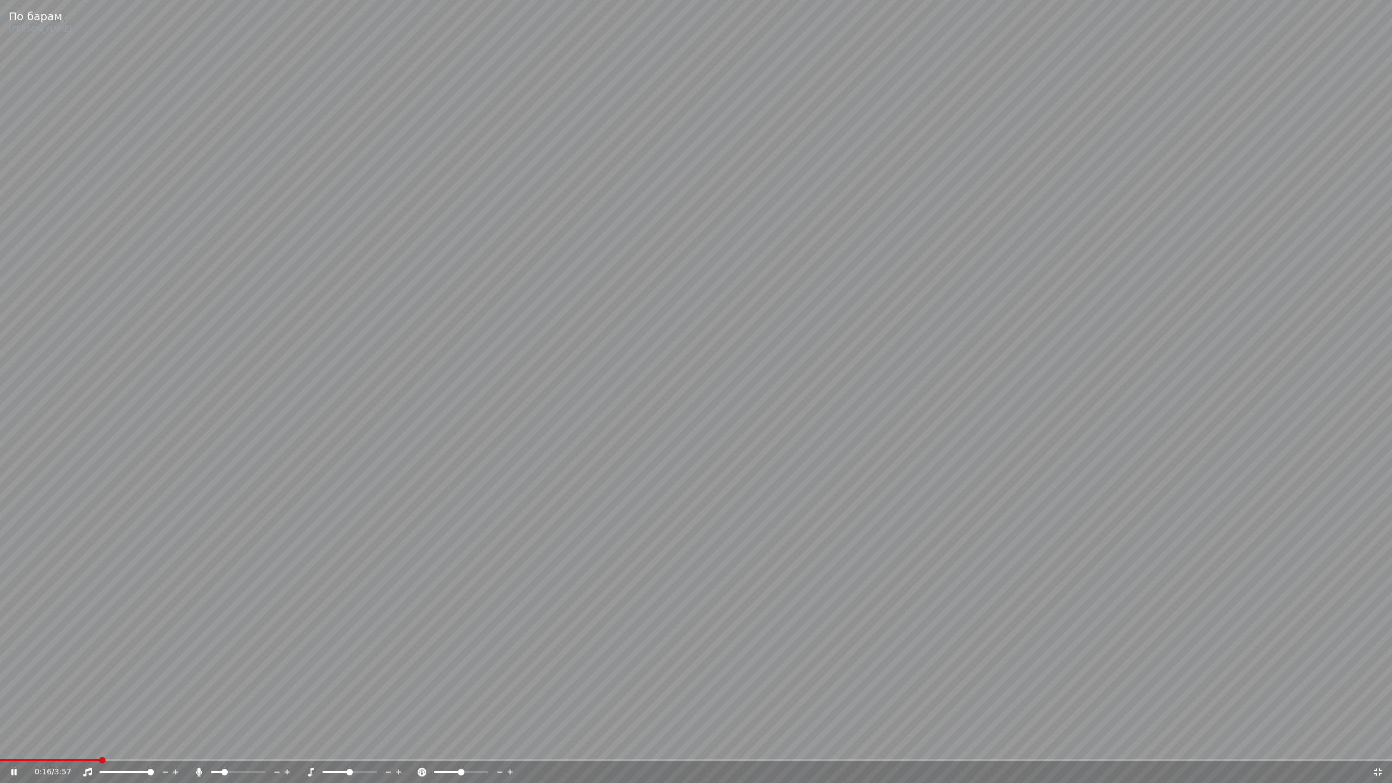
click at [222, 744] on span at bounding box center [224, 772] width 7 height 7
click at [265, 744] on span at bounding box center [262, 772] width 7 height 7
click at [225, 744] on span at bounding box center [226, 772] width 7 height 7
click at [221, 744] on span at bounding box center [223, 772] width 7 height 7
click at [218, 744] on span at bounding box center [220, 772] width 7 height 7
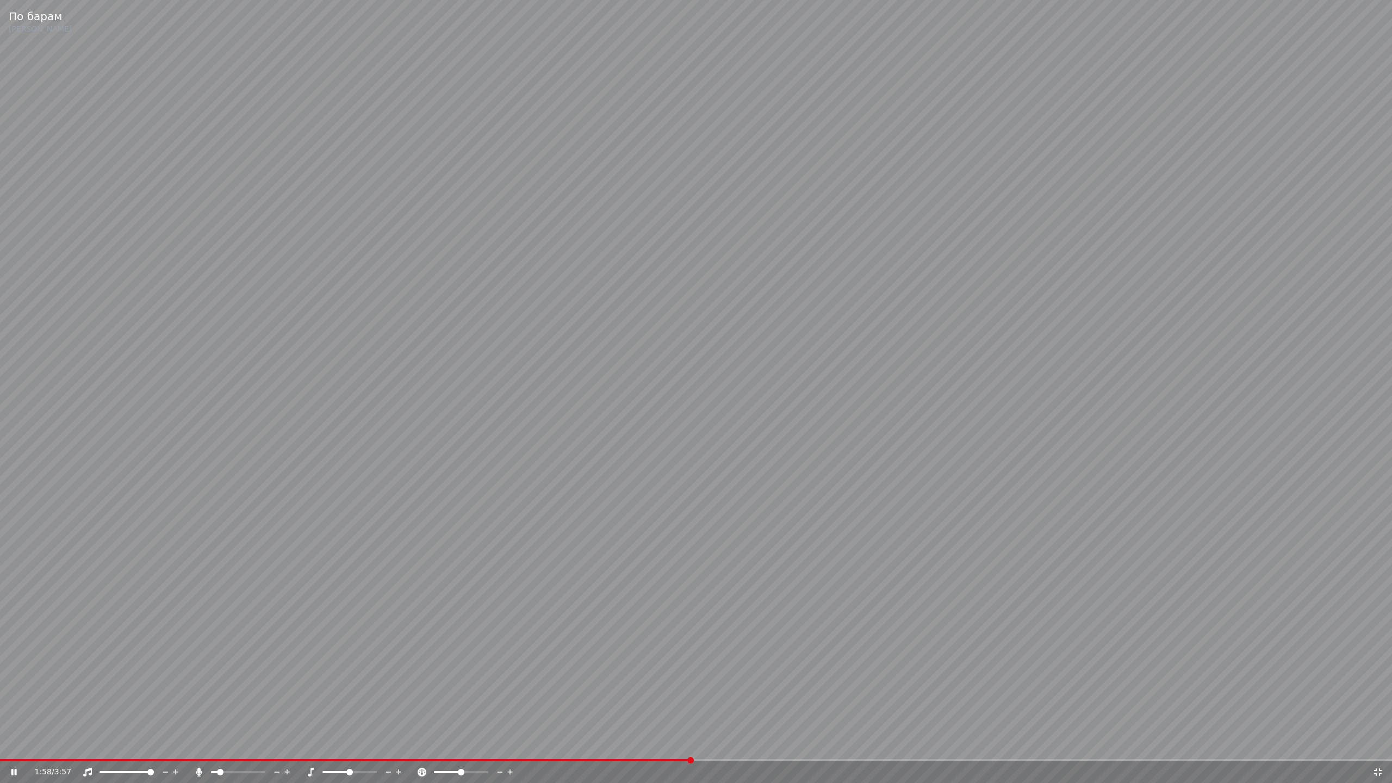
click at [691, 744] on span at bounding box center [696, 760] width 1392 height 2
click at [728, 744] on div "1:58 / 3:57" at bounding box center [696, 772] width 1392 height 22
click at [722, 744] on span at bounding box center [696, 760] width 1392 height 2
click at [1374, 744] on icon at bounding box center [1378, 772] width 11 height 9
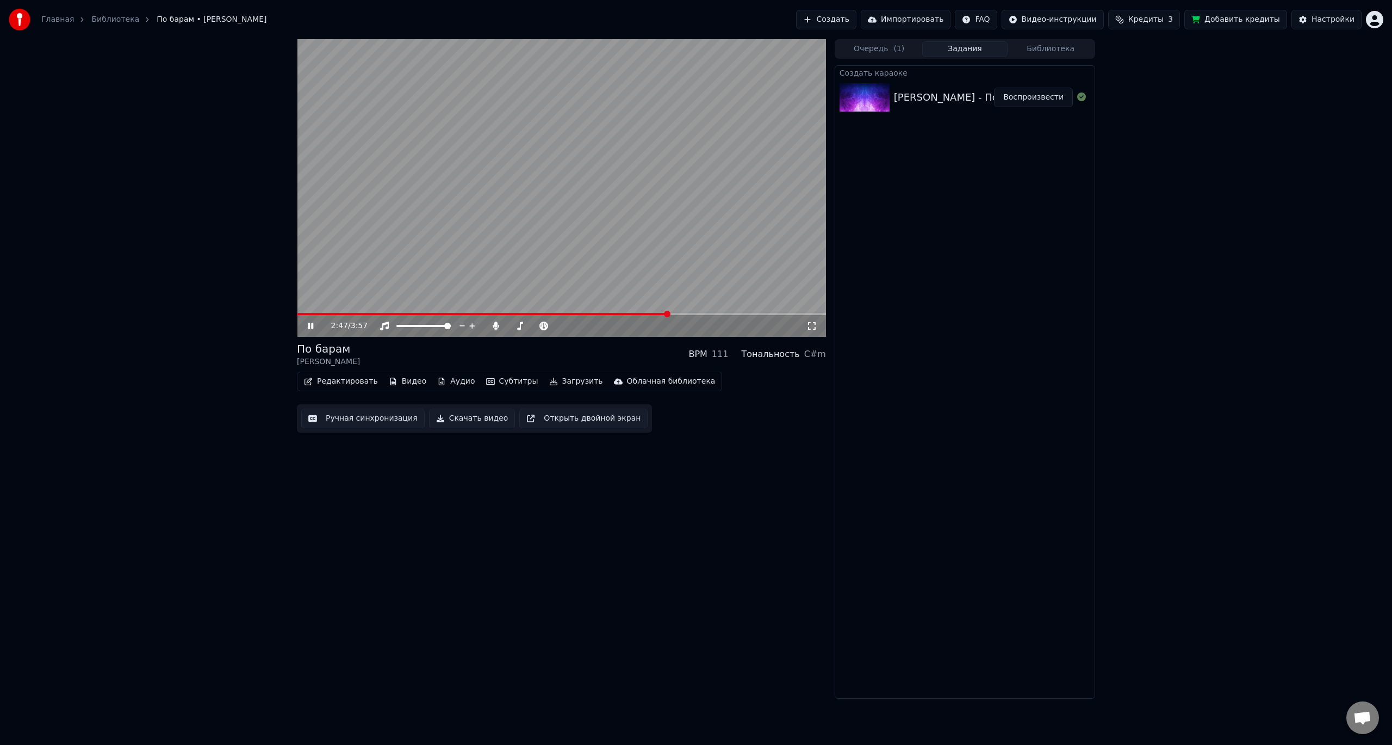
click at [674, 198] on video at bounding box center [561, 187] width 529 height 297
click at [555, 383] on button "Загрузить" at bounding box center [576, 381] width 63 height 15
click at [387, 528] on div "2:47 / 3:57 По барам [PERSON_NAME] BPM 111 Тональность C#m Редактировать Видео …" at bounding box center [561, 368] width 529 height 659
click at [464, 417] on button "Скачать видео" at bounding box center [472, 418] width 86 height 20
click at [1040, 95] on button "Показать" at bounding box center [1045, 98] width 56 height 20
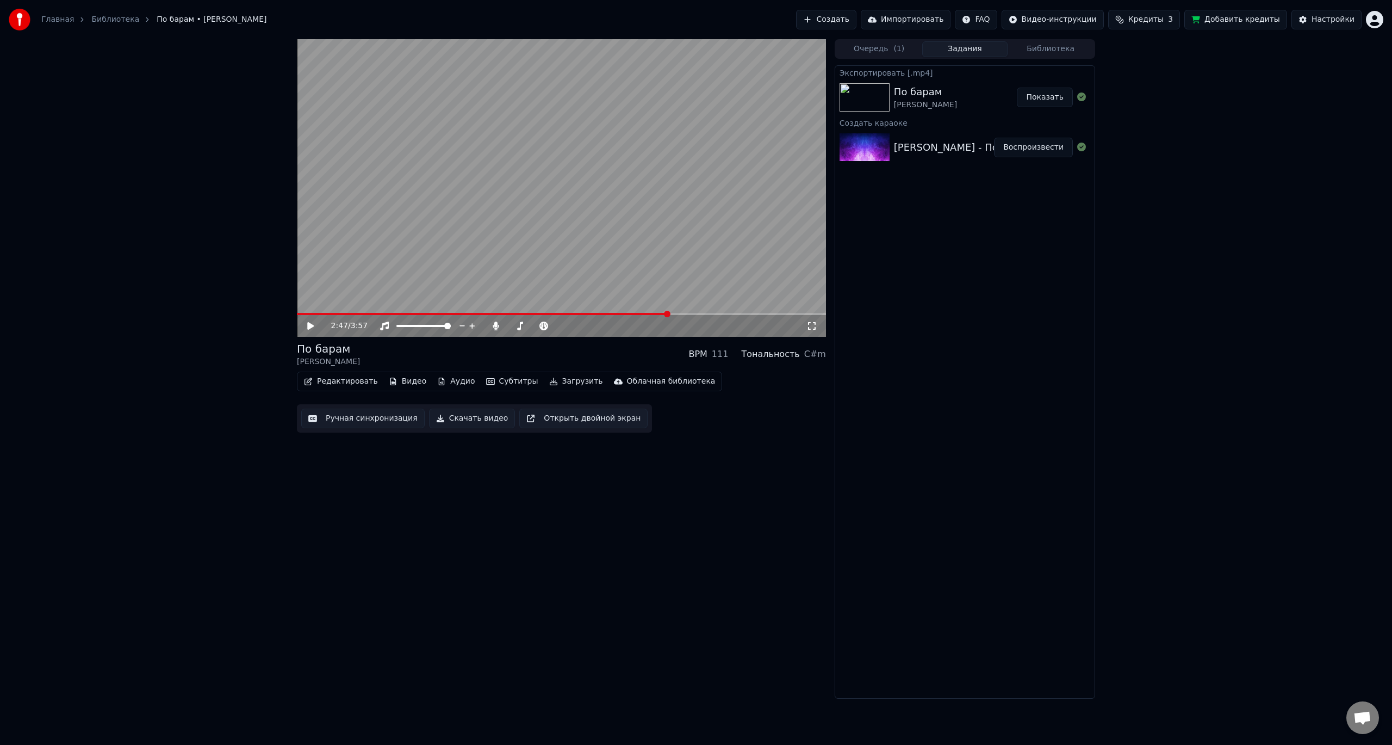
click at [856, 23] on button "Создать" at bounding box center [826, 20] width 60 height 20
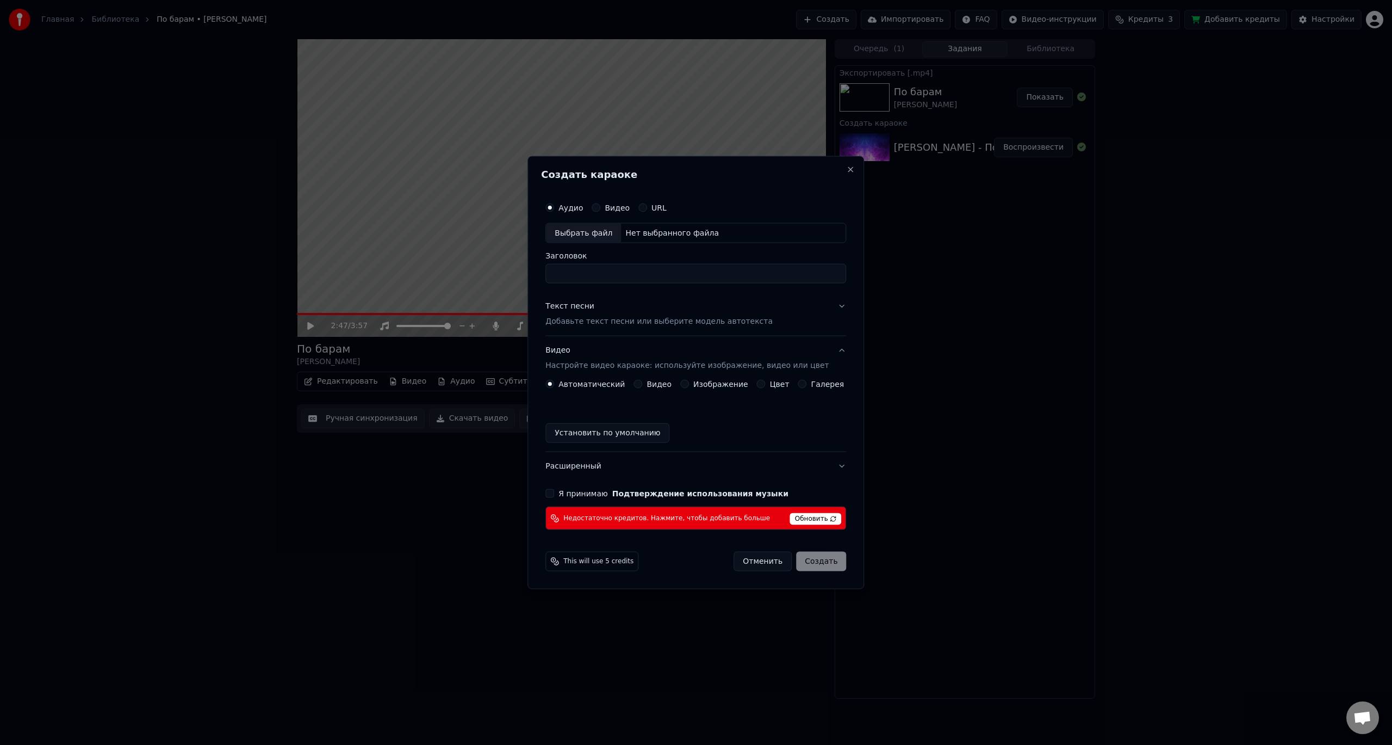
click at [810, 518] on span "Обновить" at bounding box center [816, 519] width 52 height 12
click at [847, 171] on button "Close" at bounding box center [851, 169] width 9 height 9
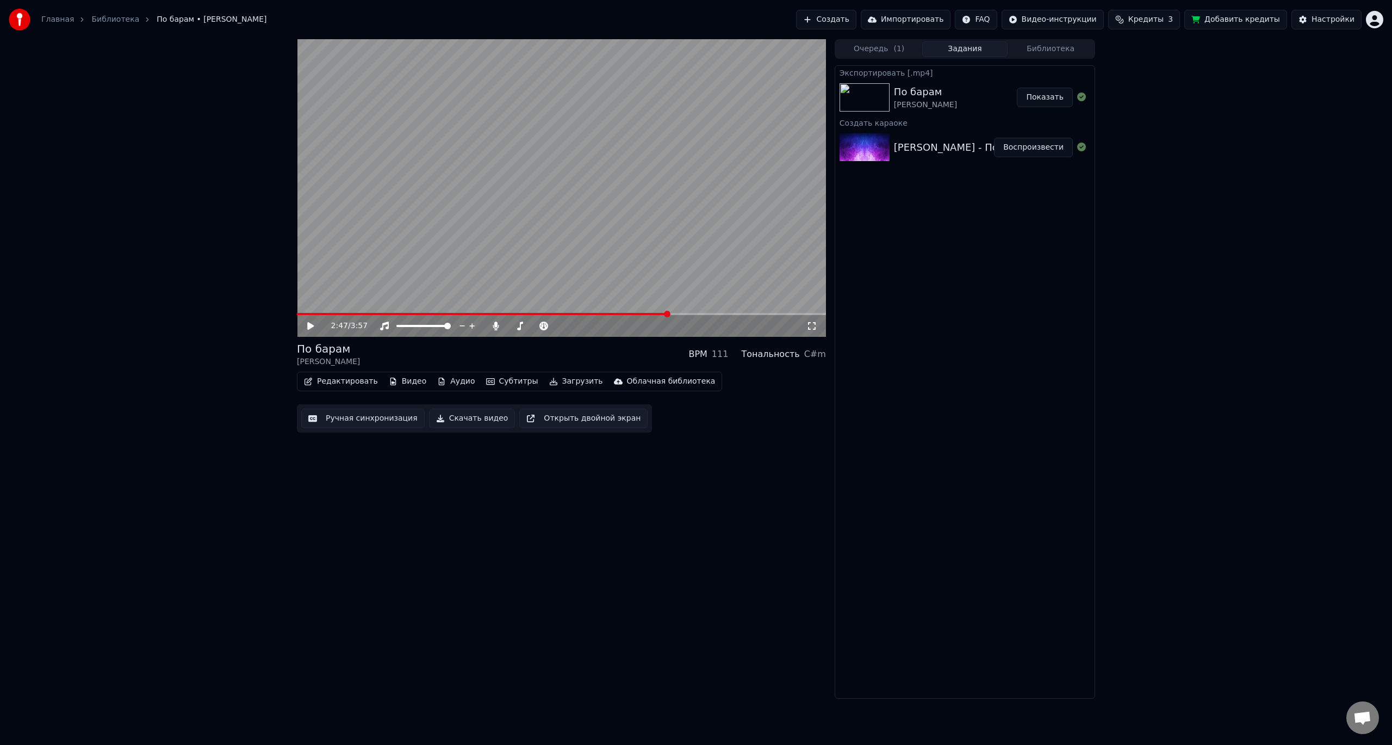
click at [1377, 21] on html "Главная Библиотека По барам • [PERSON_NAME] Создать Импортировать FAQ Видео-инс…" at bounding box center [696, 372] width 1392 height 745
click at [1318, 117] on div "Выйти" at bounding box center [1326, 125] width 125 height 17
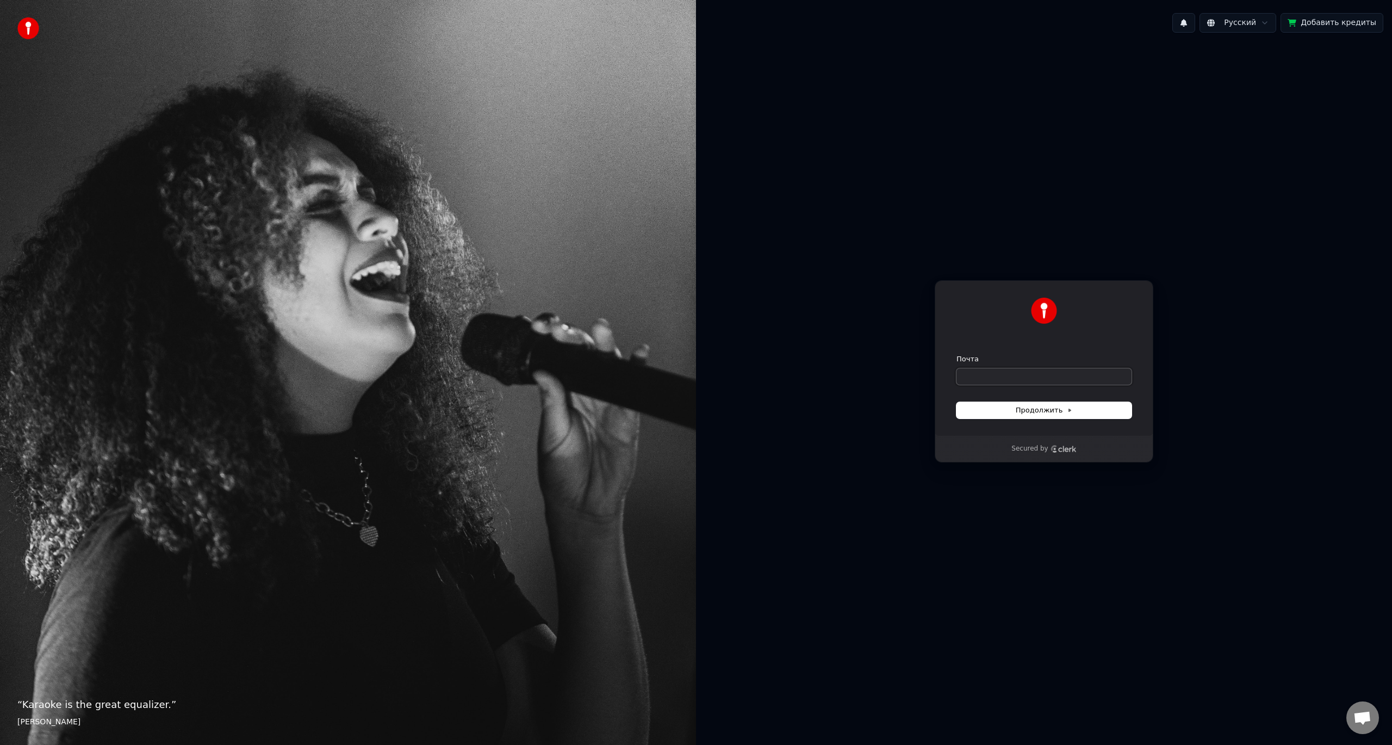
click at [998, 381] on input "Почта" at bounding box center [1044, 376] width 175 height 16
click at [992, 382] on input "**" at bounding box center [1044, 376] width 175 height 16
click at [1041, 417] on button "Продолжить" at bounding box center [1044, 410] width 175 height 16
type input "**********"
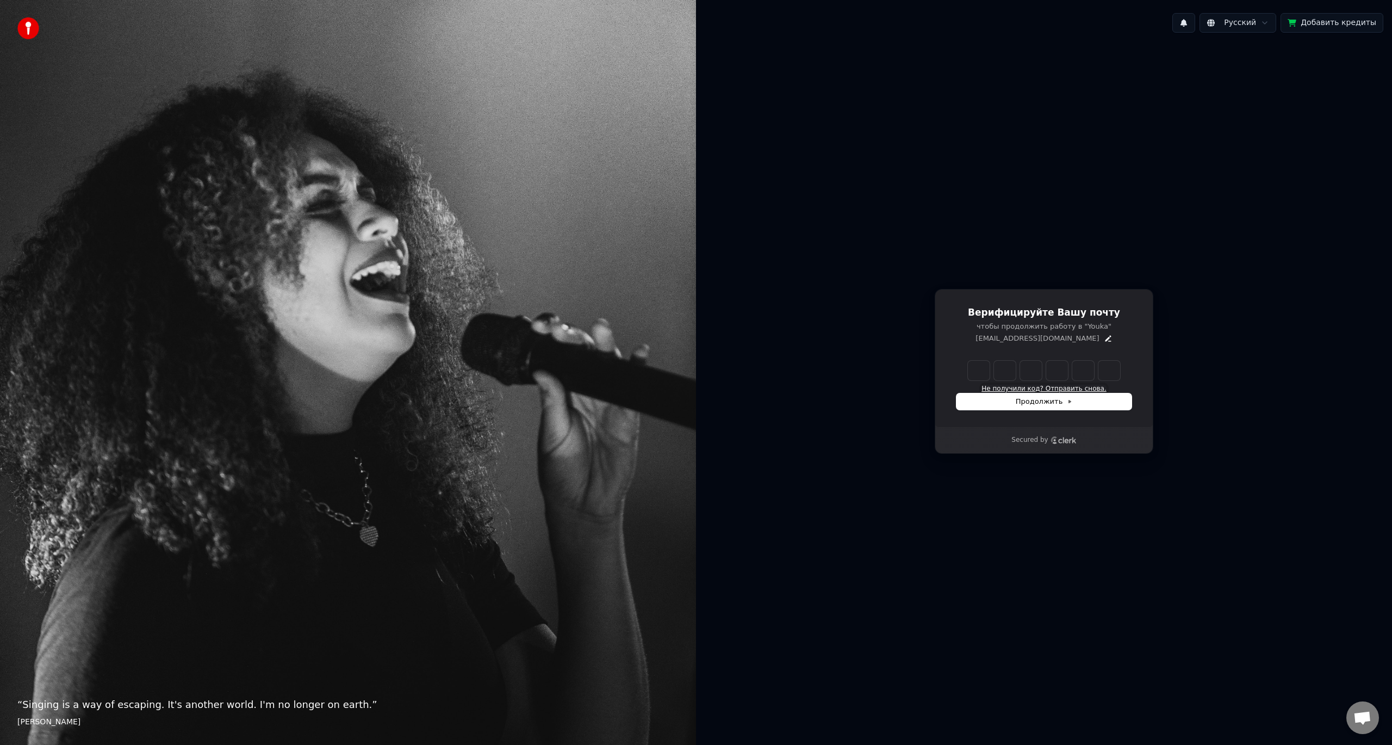
click at [1034, 386] on button "Не получили код? Отправить снова." at bounding box center [1044, 388] width 125 height 9
click at [1104, 338] on icon "Edit" at bounding box center [1108, 338] width 9 height 9
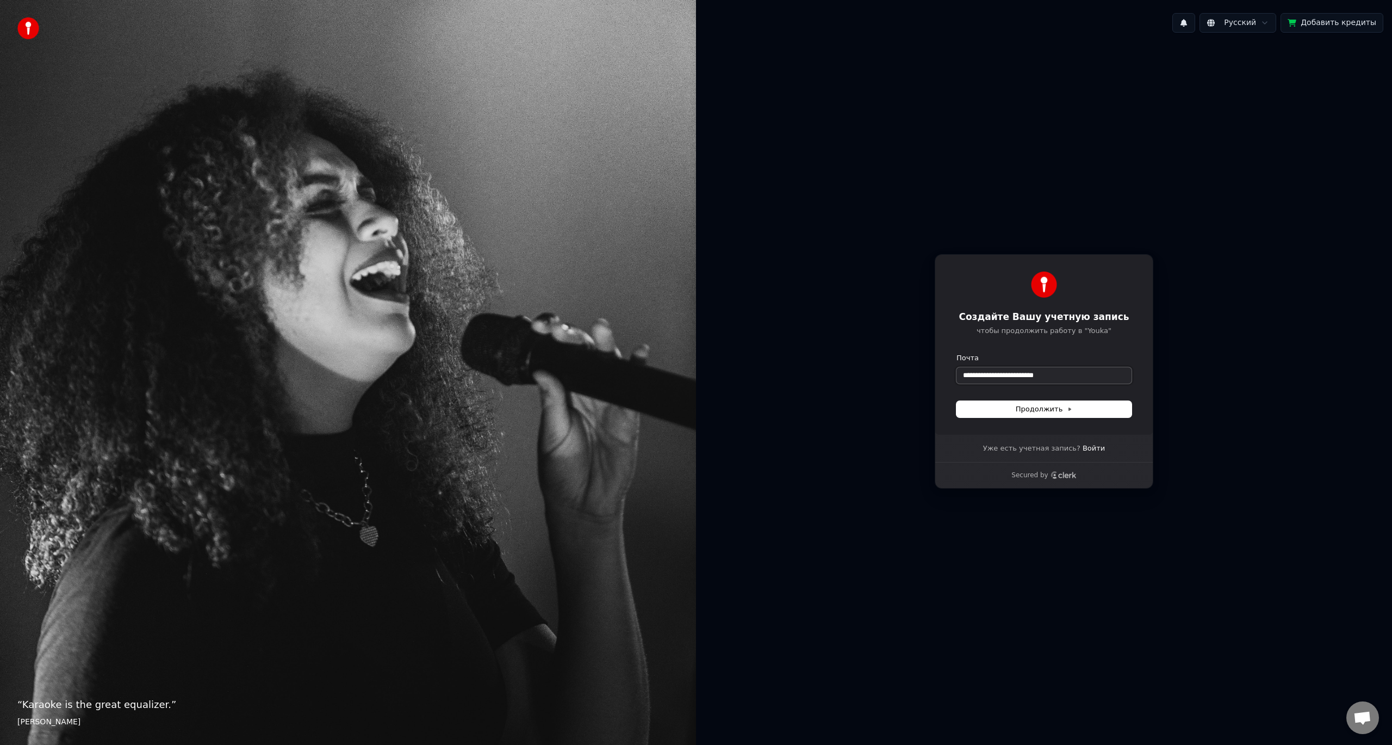
click at [1034, 369] on input "**********" at bounding box center [1044, 375] width 175 height 16
paste input "**"
click at [1005, 408] on button "Продолжить" at bounding box center [1044, 409] width 175 height 16
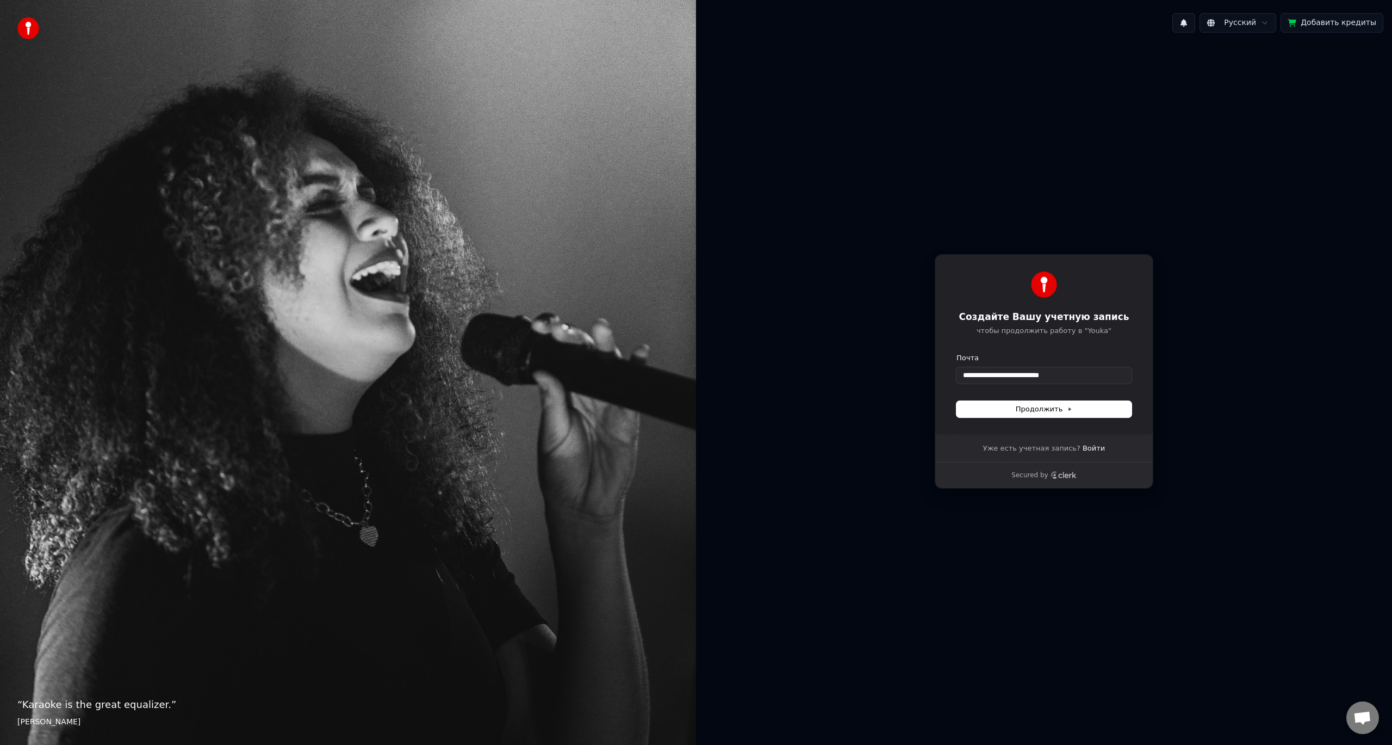
type input "**********"
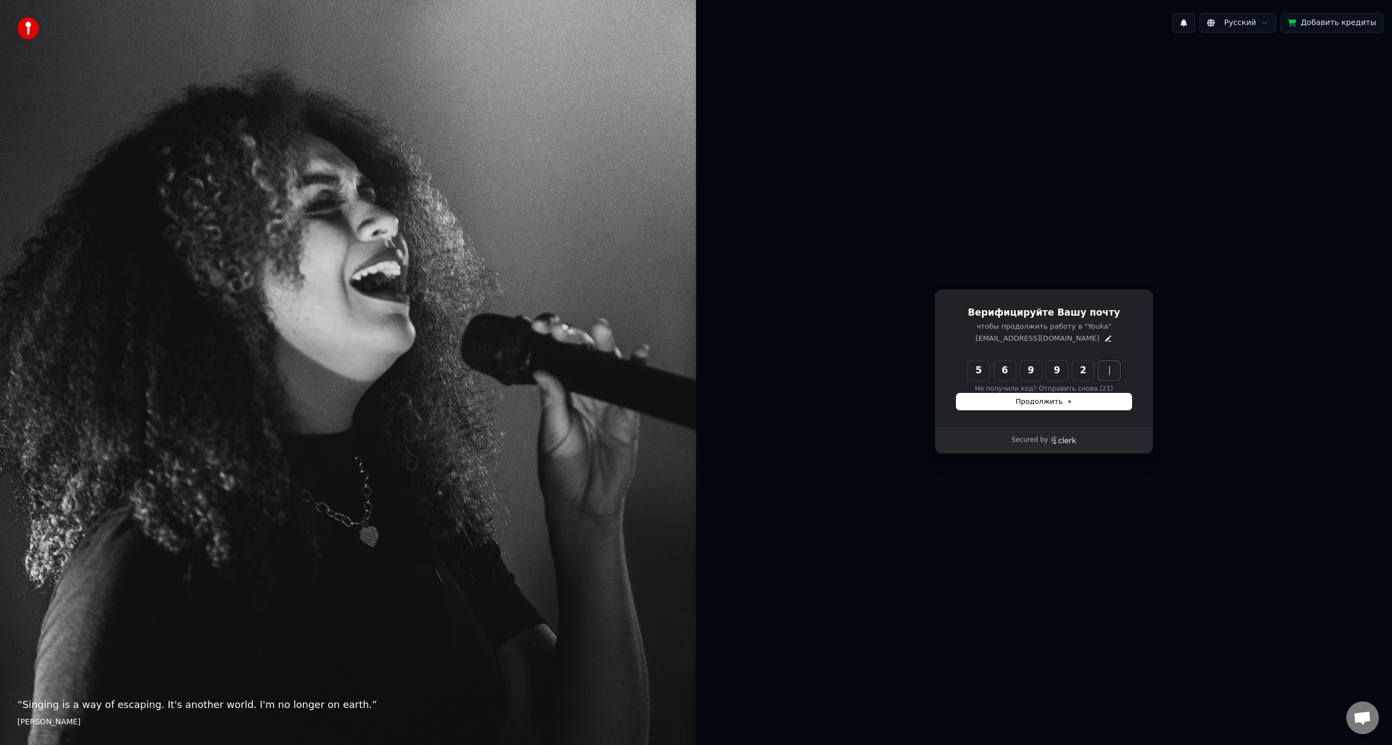
type input "******"
